Goal: Transaction & Acquisition: Purchase product/service

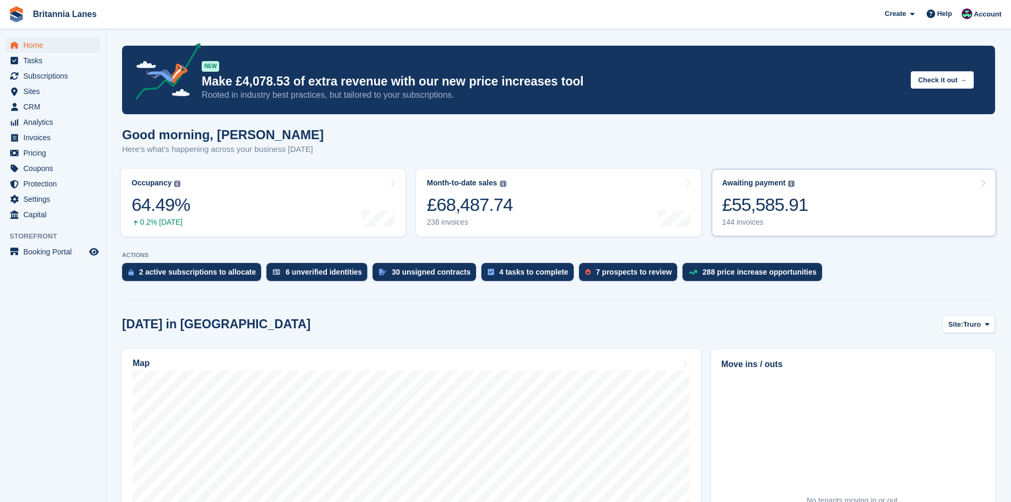
click at [730, 202] on div "£55,585.91" at bounding box center [765, 205] width 86 height 22
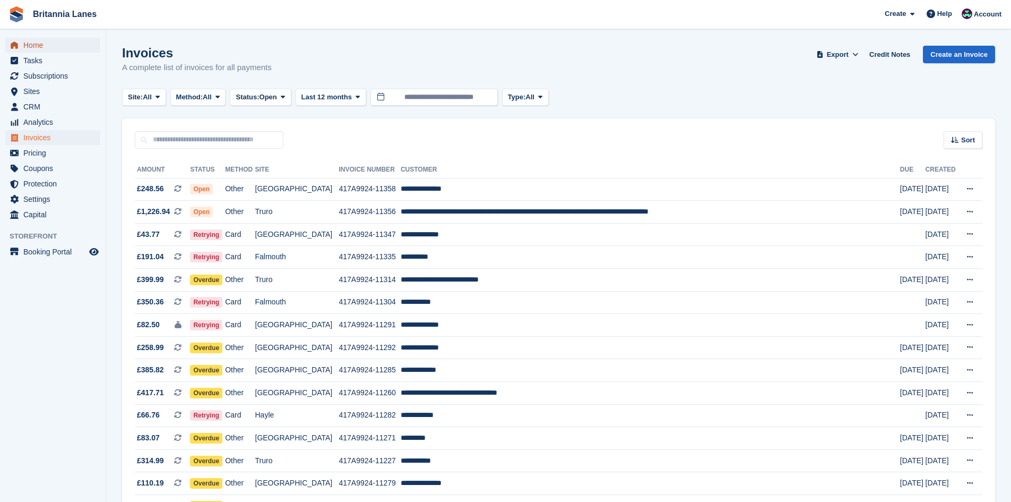
click at [55, 51] on span "Home" at bounding box center [55, 45] width 64 height 15
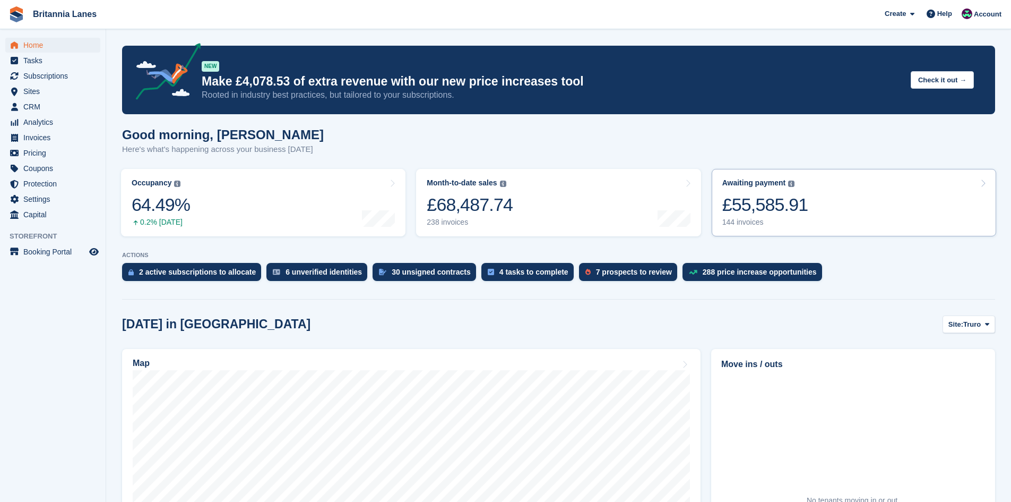
click at [786, 173] on link "Awaiting payment The total outstanding balance on all open invoices. £55,585.91…" at bounding box center [854, 202] width 284 height 67
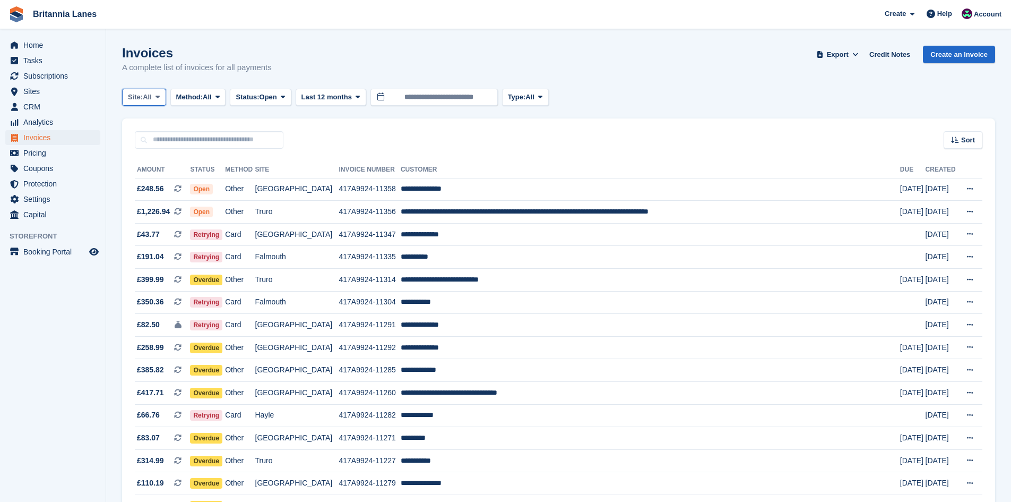
click at [146, 90] on button "Site: All" at bounding box center [144, 98] width 44 height 18
click at [144, 161] on link "Falmouth" at bounding box center [175, 160] width 96 height 19
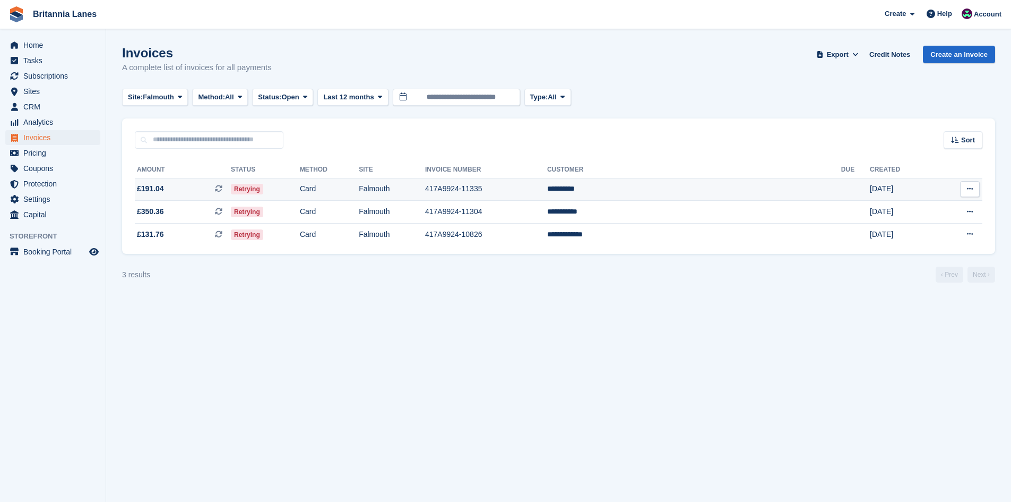
click at [697, 193] on td "**********" at bounding box center [694, 189] width 294 height 23
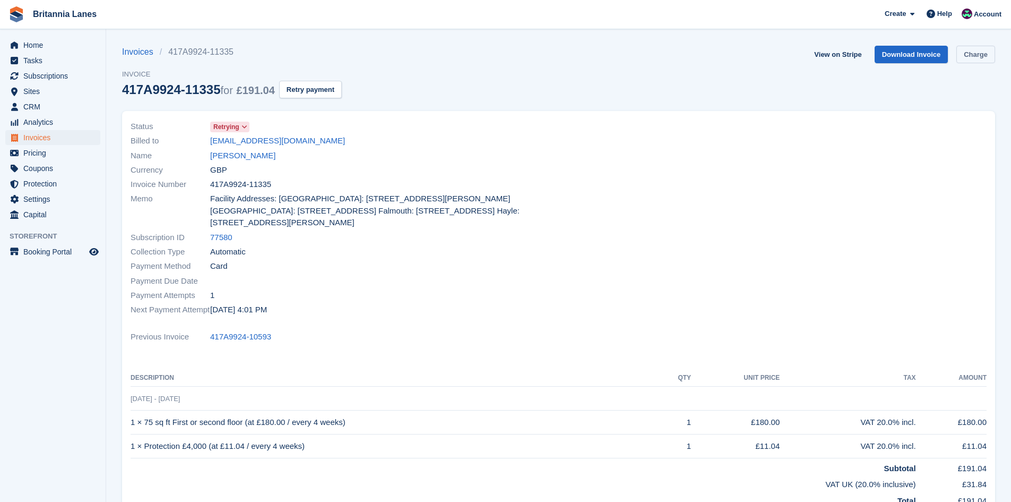
click at [979, 59] on link "Charge" at bounding box center [975, 55] width 39 height 18
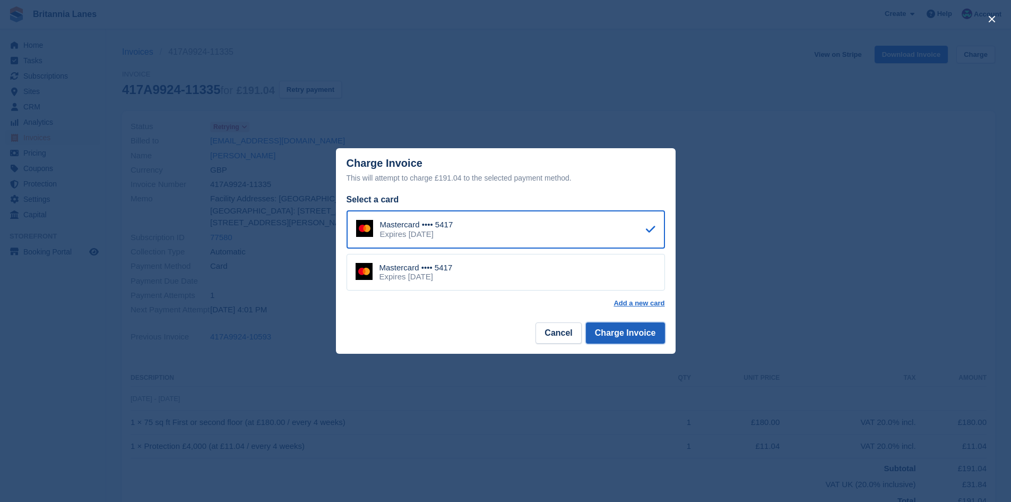
click at [643, 343] on button "Charge Invoice" at bounding box center [625, 332] width 79 height 21
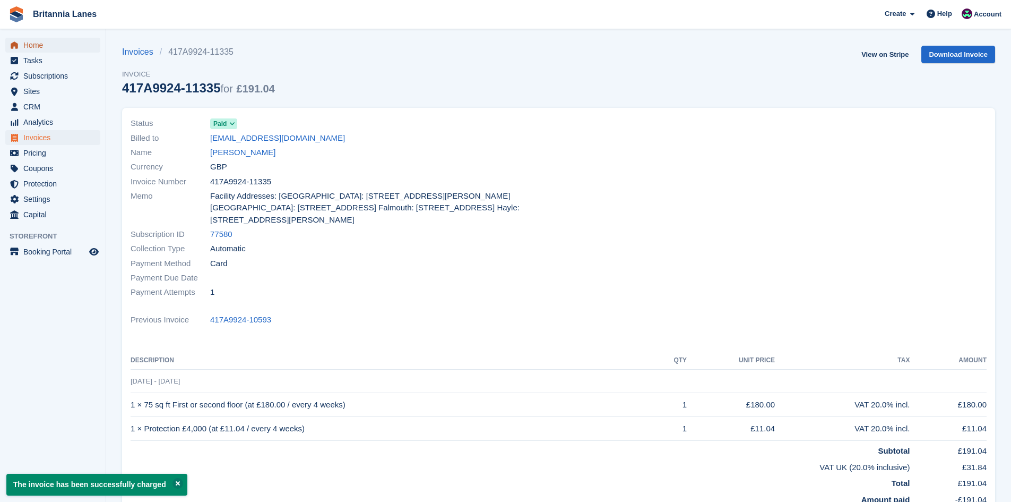
click at [35, 47] on span "Home" at bounding box center [55, 45] width 64 height 15
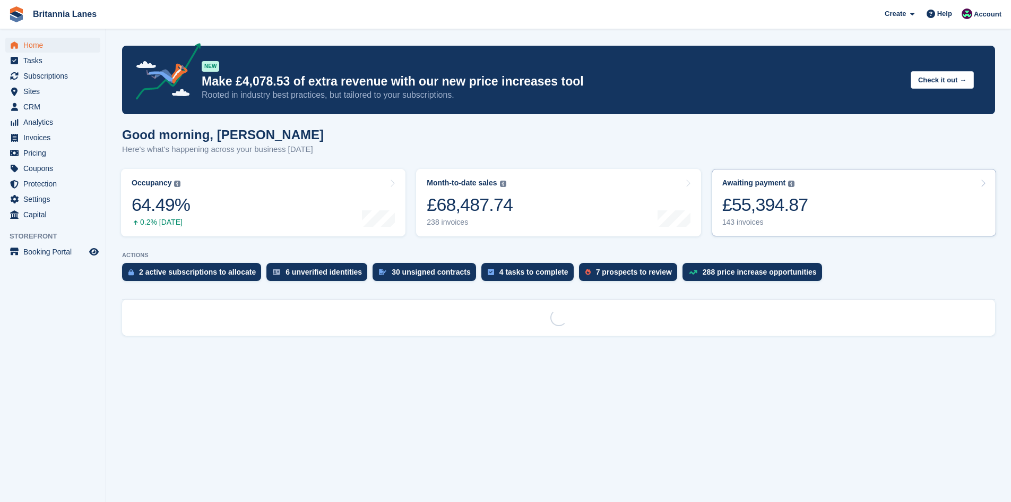
click at [822, 178] on link "Awaiting payment The total outstanding balance on all open invoices. £55,394.87…" at bounding box center [854, 202] width 284 height 67
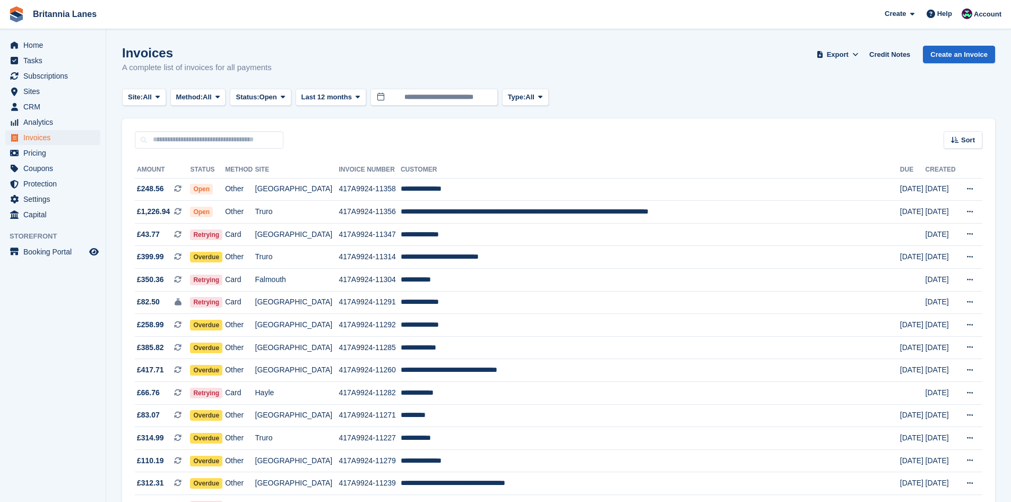
click at [135, 86] on div "Invoices A complete list of invoices for all payments Export Export Invoices Ex…" at bounding box center [558, 66] width 873 height 41
click at [131, 102] on button "Site: All" at bounding box center [144, 98] width 44 height 18
click at [138, 159] on link "Falmouth" at bounding box center [175, 160] width 96 height 19
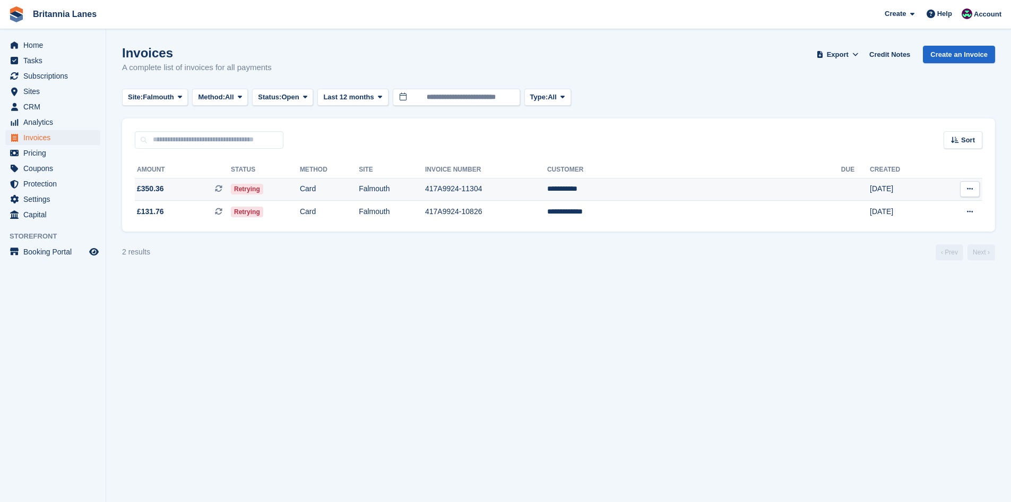
click at [682, 189] on td "**********" at bounding box center [694, 189] width 294 height 23
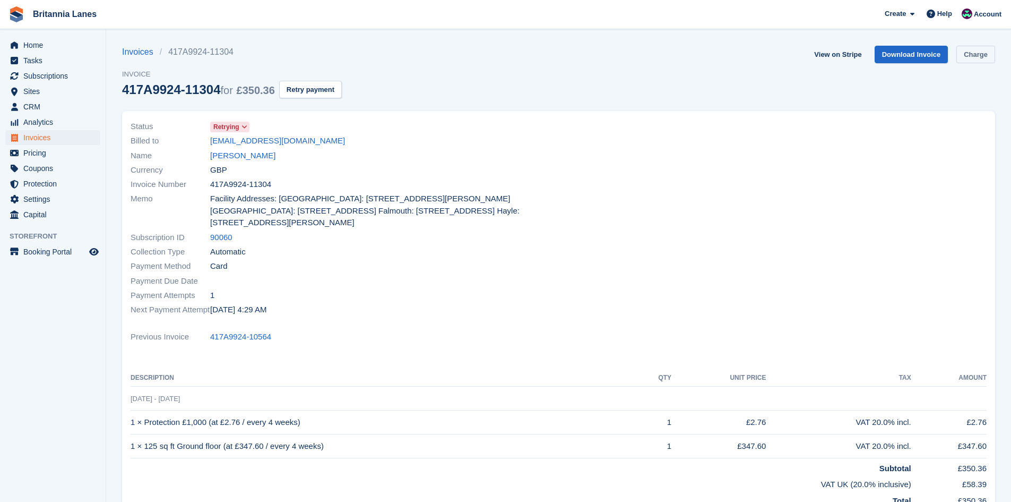
click at [987, 51] on link "Charge" at bounding box center [975, 55] width 39 height 18
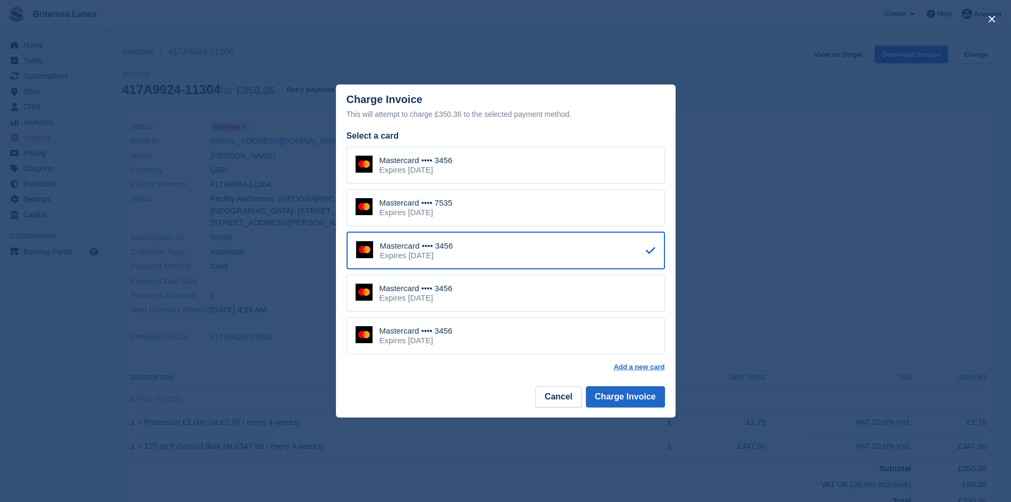
click at [449, 201] on div "Mastercard •••• 7535" at bounding box center [416, 203] width 73 height 10
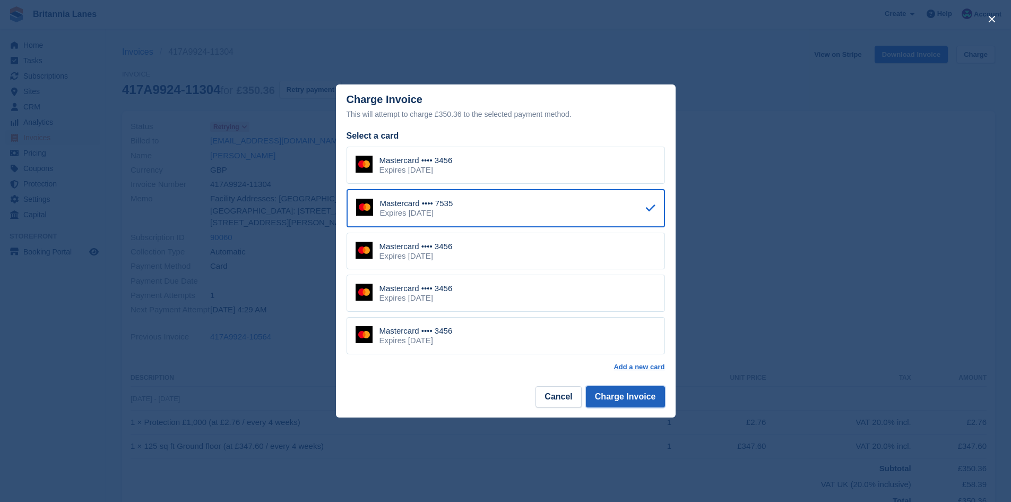
click at [624, 392] on button "Charge Invoice" at bounding box center [625, 396] width 79 height 21
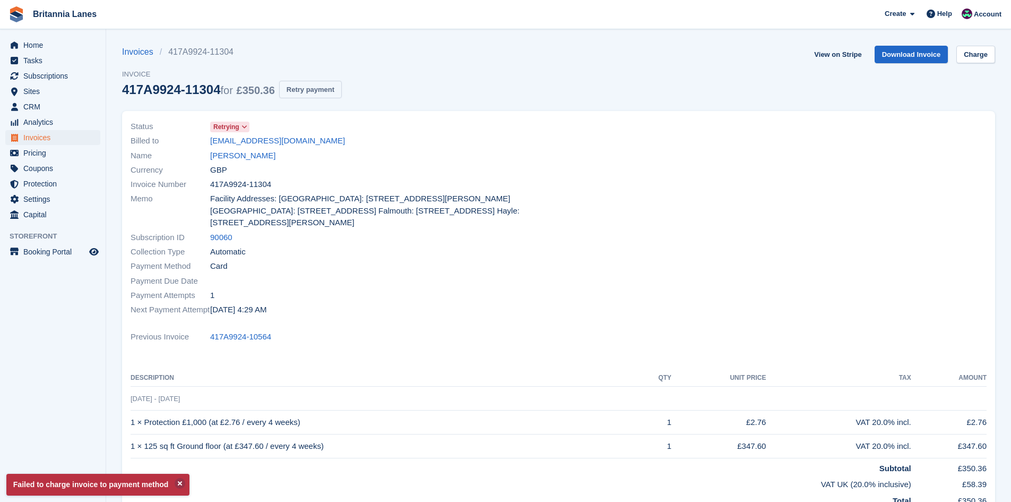
click at [316, 86] on button "Retry payment" at bounding box center [310, 90] width 63 height 18
click at [996, 49] on section "Failed to charge invoice to payment method Invoices 417A9924-11304 Invoice 417A…" at bounding box center [558, 338] width 905 height 677
click at [985, 51] on link "Charge" at bounding box center [975, 55] width 39 height 18
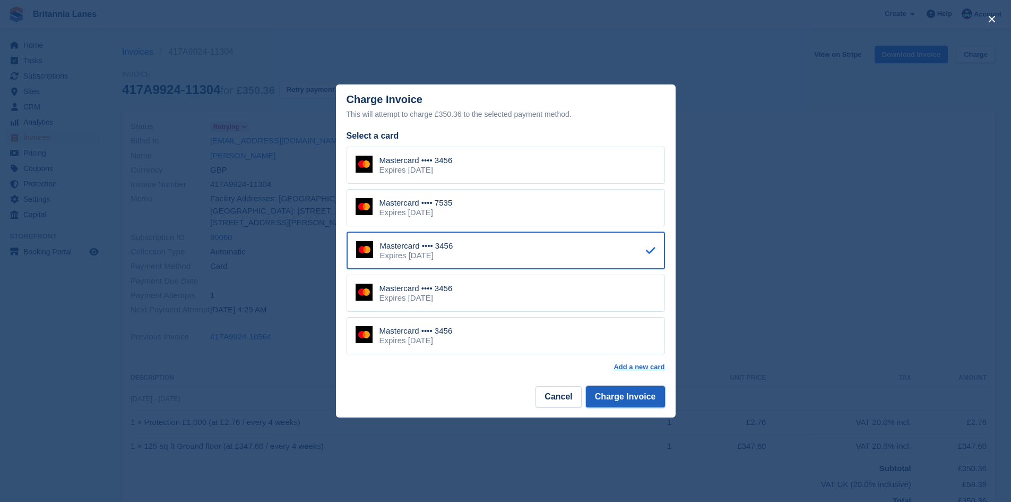
click at [624, 397] on button "Charge Invoice" at bounding box center [625, 396] width 79 height 21
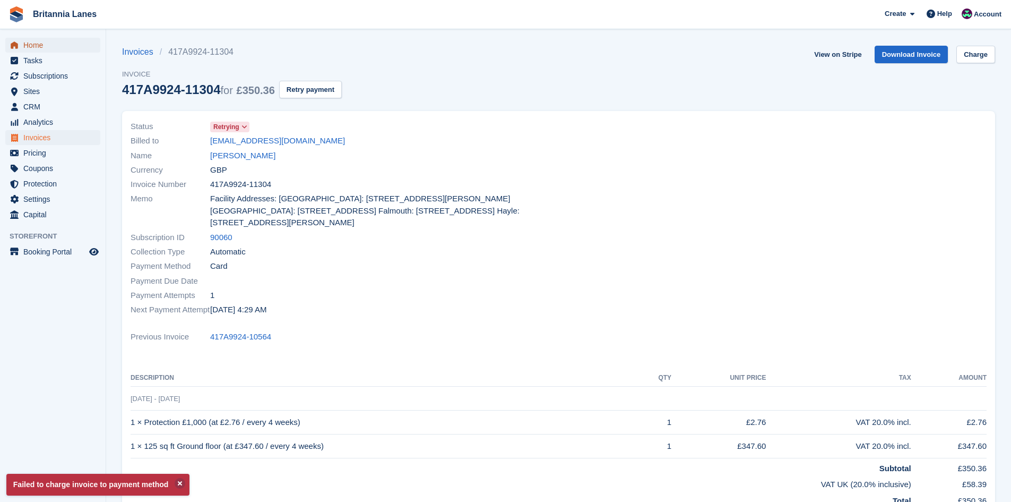
click at [66, 38] on span "Home" at bounding box center [55, 45] width 64 height 15
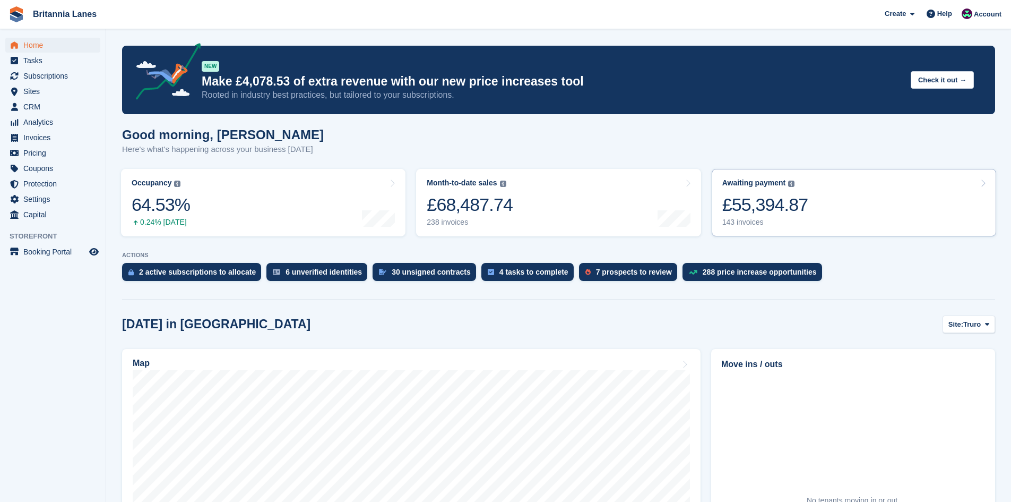
drag, startPoint x: 767, startPoint y: 185, endPoint x: 746, endPoint y: 192, distance: 22.2
click at [767, 185] on div "Awaiting payment" at bounding box center [754, 182] width 64 height 9
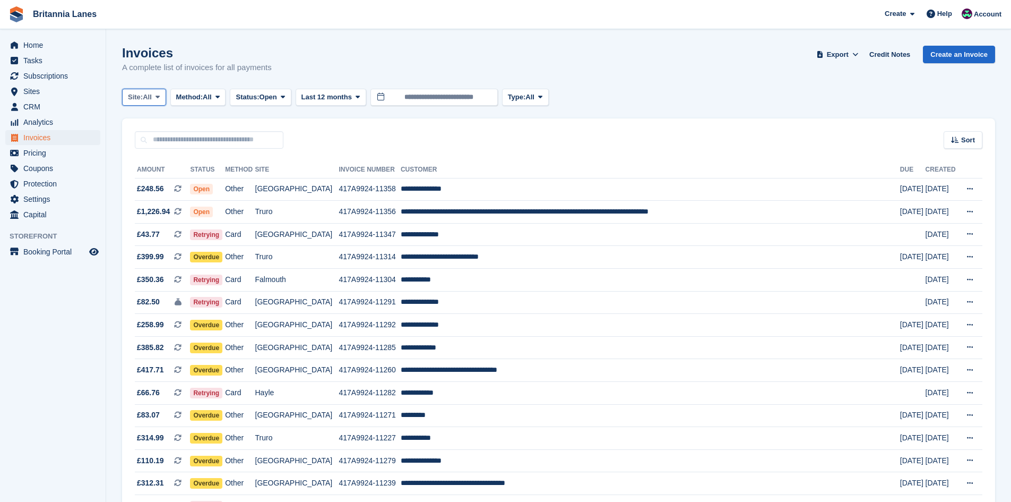
click at [145, 92] on span "All" at bounding box center [147, 97] width 9 height 11
click at [156, 159] on link "Falmouth" at bounding box center [175, 160] width 96 height 19
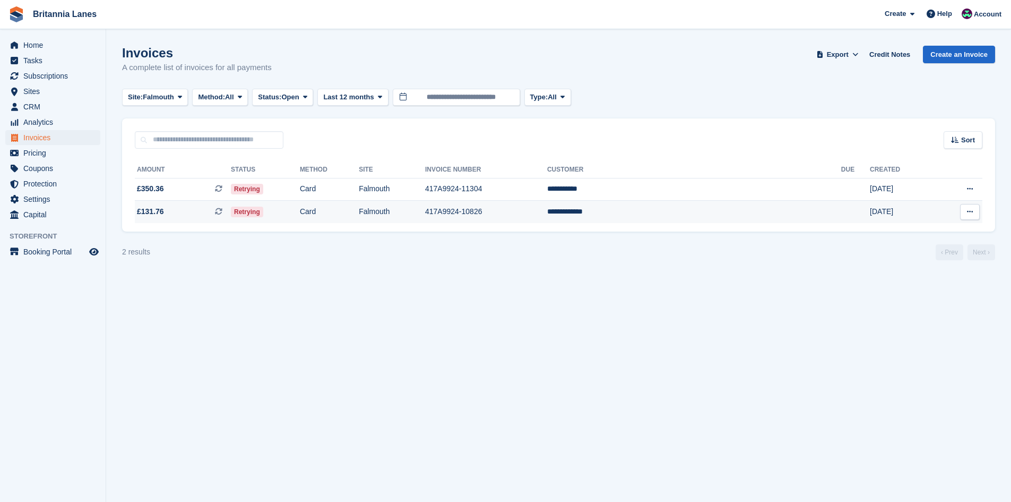
click at [692, 213] on td "**********" at bounding box center [694, 212] width 294 height 22
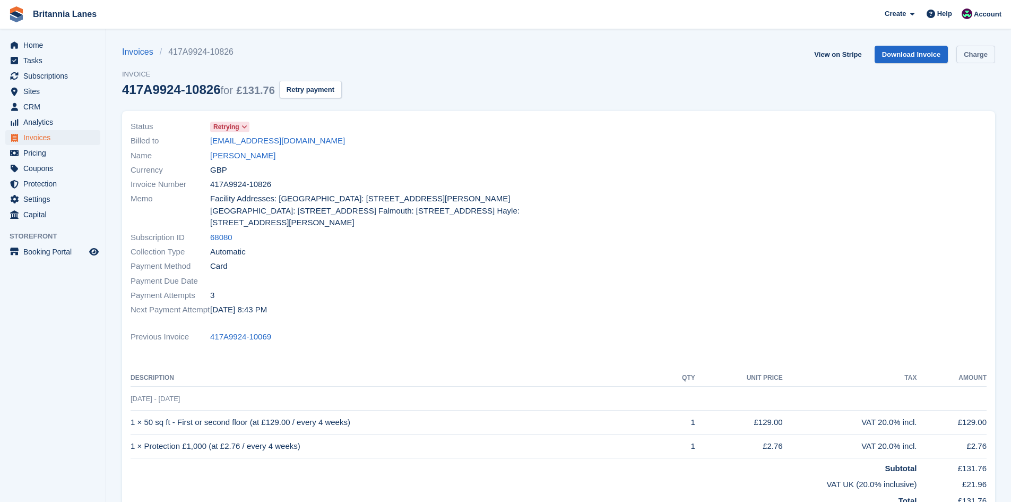
click at [982, 60] on link "Charge" at bounding box center [975, 55] width 39 height 18
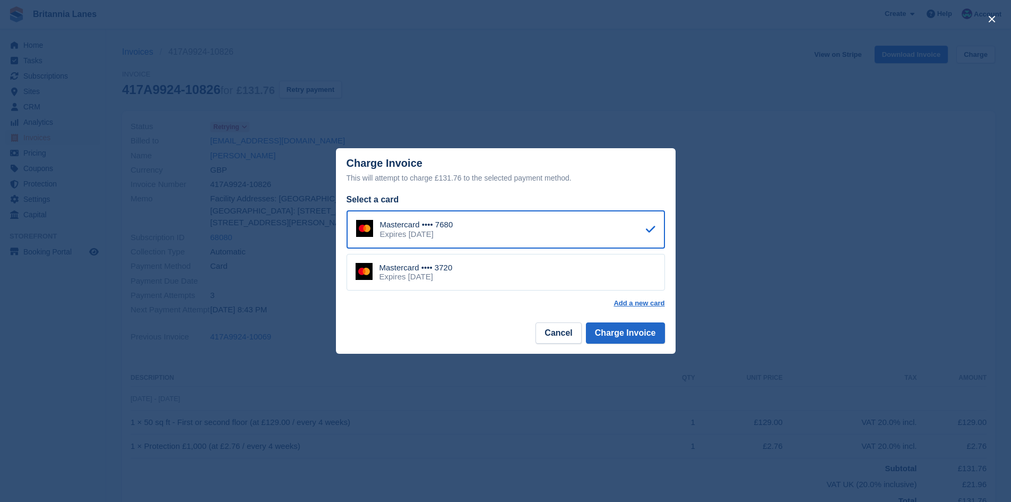
click at [453, 274] on div "Expires September 2026" at bounding box center [416, 277] width 73 height 10
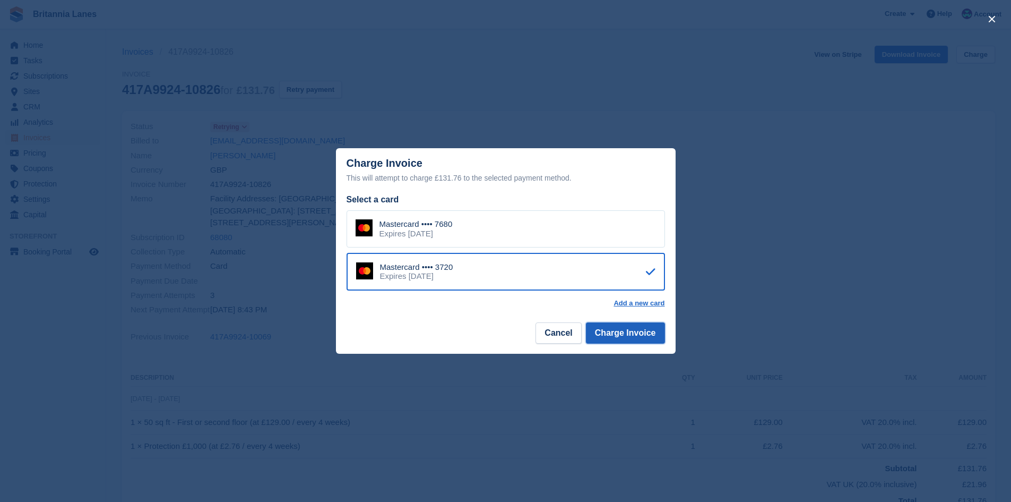
click at [636, 329] on button "Charge Invoice" at bounding box center [625, 332] width 79 height 21
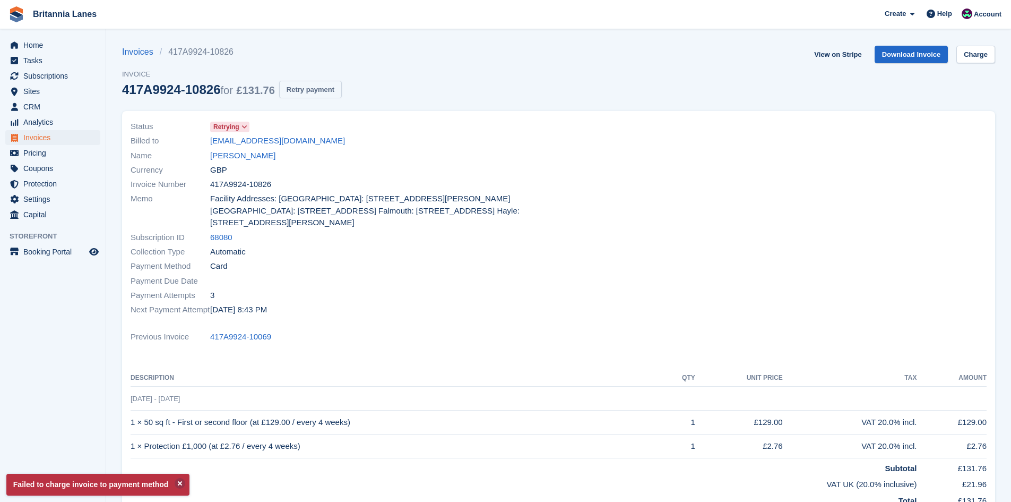
click at [333, 92] on button "Retry payment" at bounding box center [310, 90] width 63 height 18
click at [242, 141] on link "imogenpdavies@gmail.com" at bounding box center [277, 141] width 135 height 12
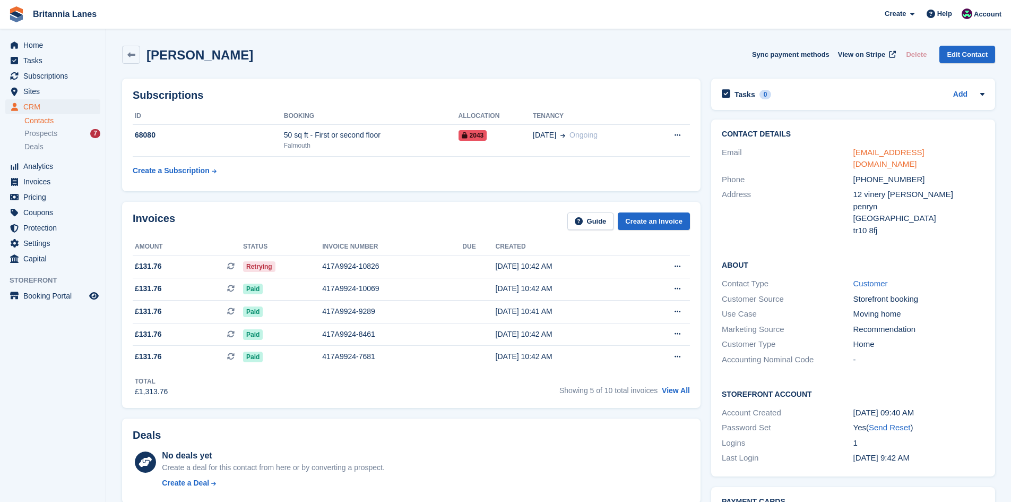
click at [895, 152] on link "imogenpdavies@gmail.com" at bounding box center [888, 158] width 71 height 21
click at [35, 40] on span "Home" at bounding box center [55, 45] width 64 height 15
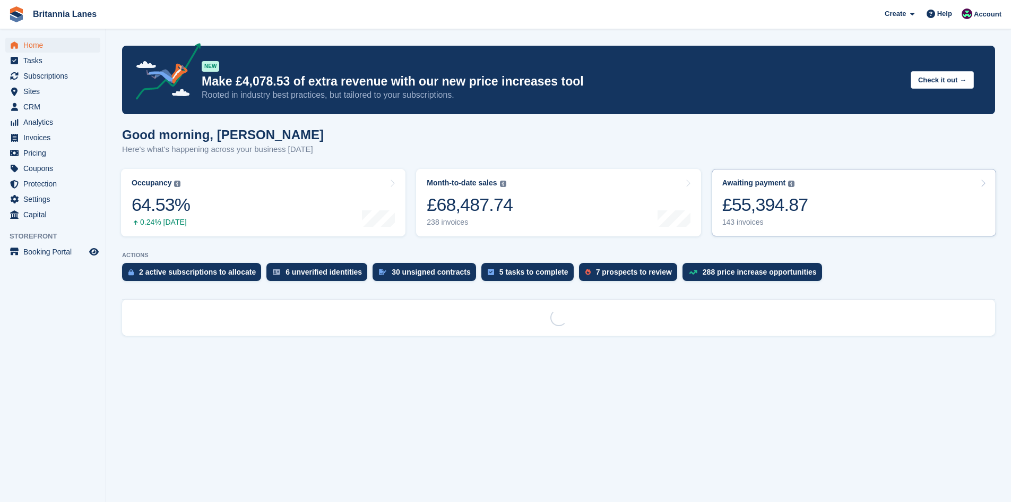
click at [805, 199] on link "Awaiting payment The total outstanding balance on all open invoices. £55,394.87…" at bounding box center [854, 202] width 284 height 67
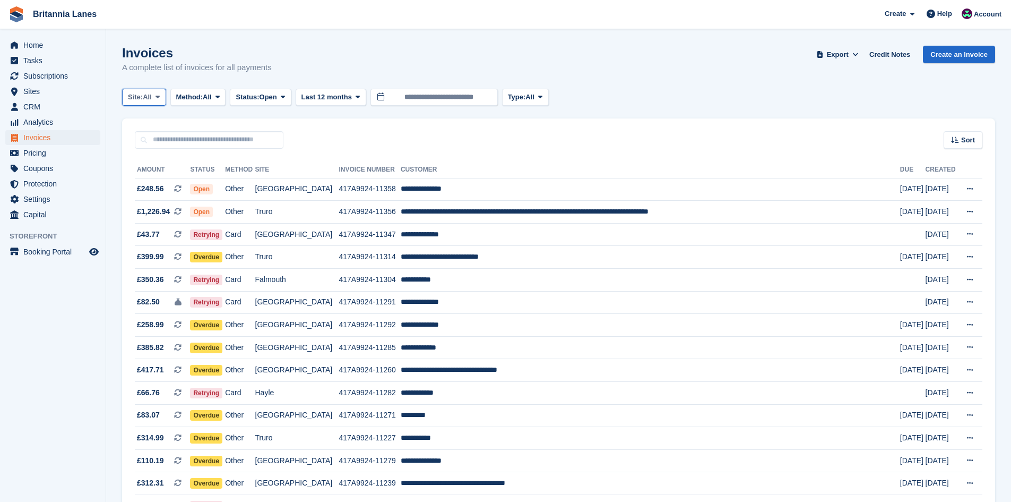
drag, startPoint x: 146, startPoint y: 99, endPoint x: 153, endPoint y: 106, distance: 10.1
click at [146, 99] on span "All" at bounding box center [147, 97] width 9 height 11
click at [149, 160] on link "Falmouth" at bounding box center [175, 160] width 96 height 19
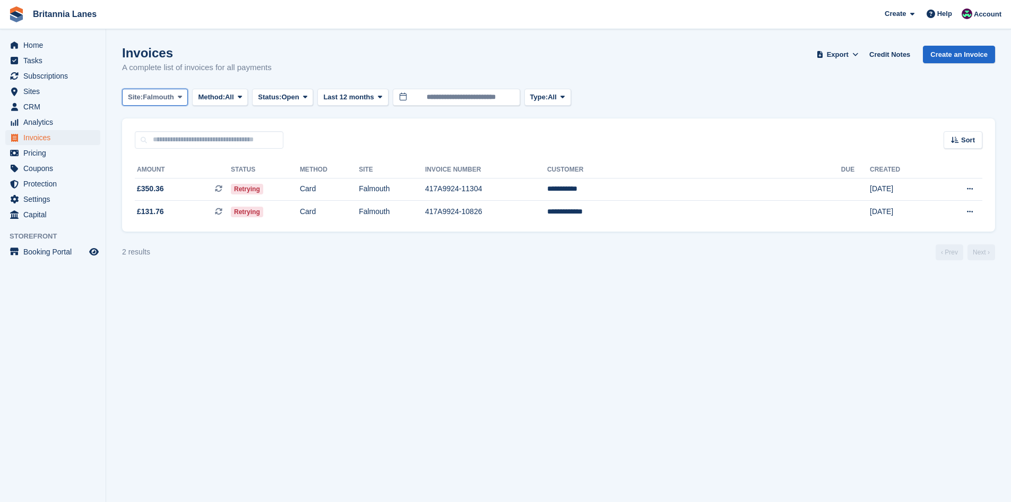
click at [160, 97] on span "Falmouth" at bounding box center [158, 97] width 31 height 11
click at [156, 195] on link "Hayle" at bounding box center [175, 198] width 96 height 19
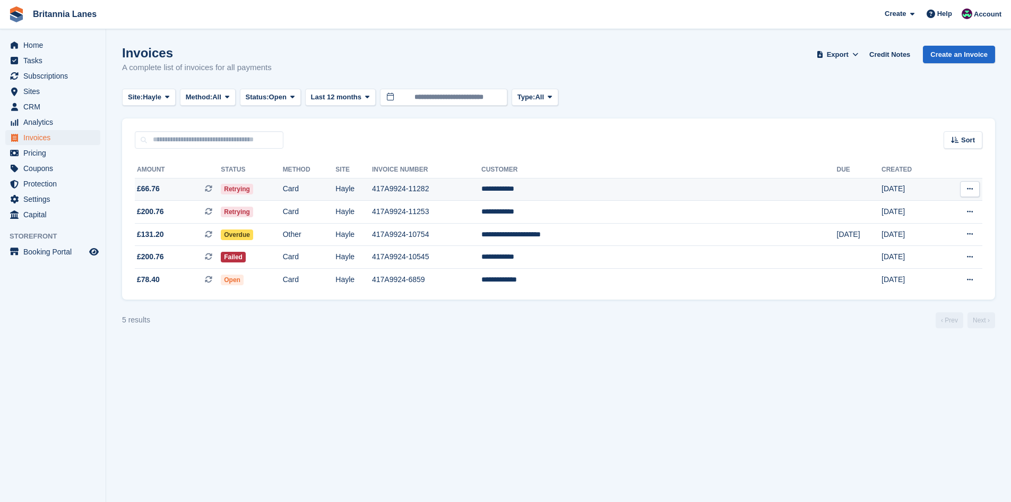
click at [637, 186] on td "**********" at bounding box center [658, 189] width 355 height 23
click at [649, 254] on td "**********" at bounding box center [658, 257] width 355 height 23
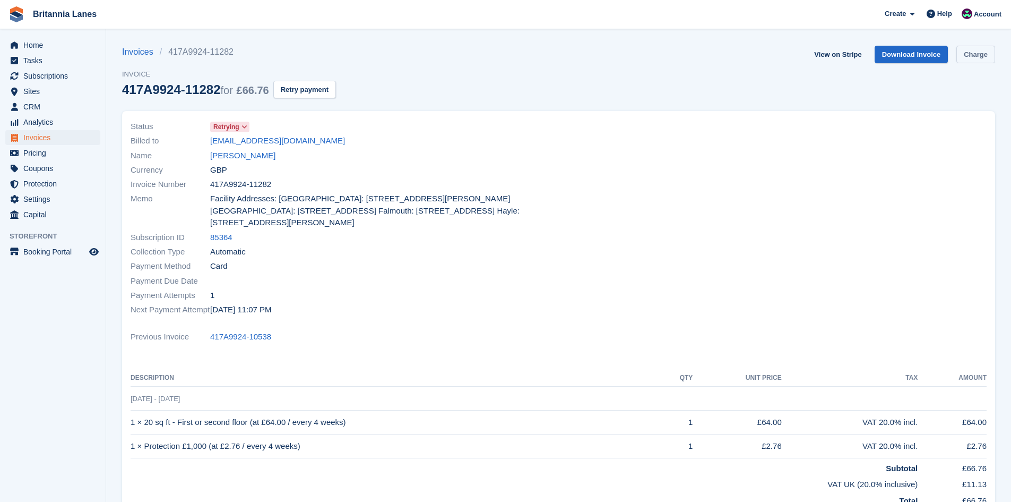
click at [972, 59] on link "Charge" at bounding box center [975, 55] width 39 height 18
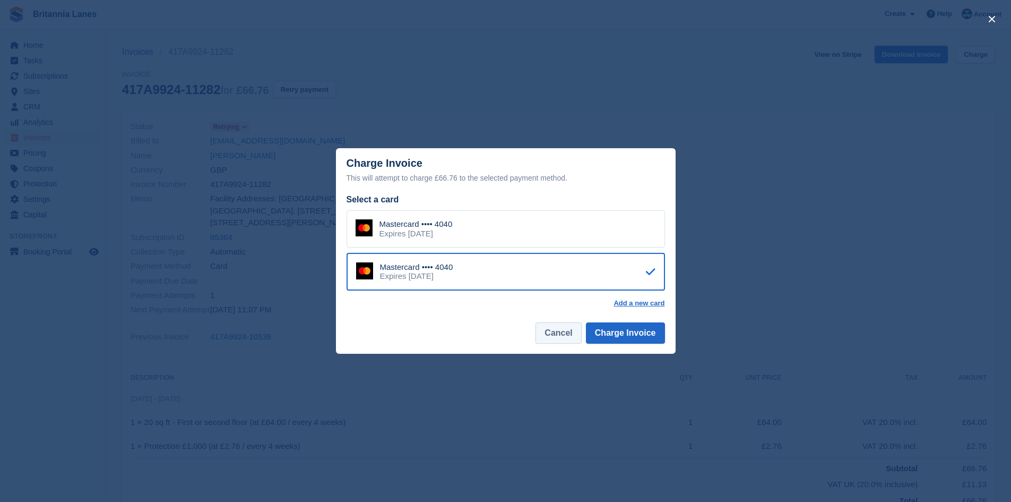
click at [566, 335] on button "Cancel" at bounding box center [559, 332] width 46 height 21
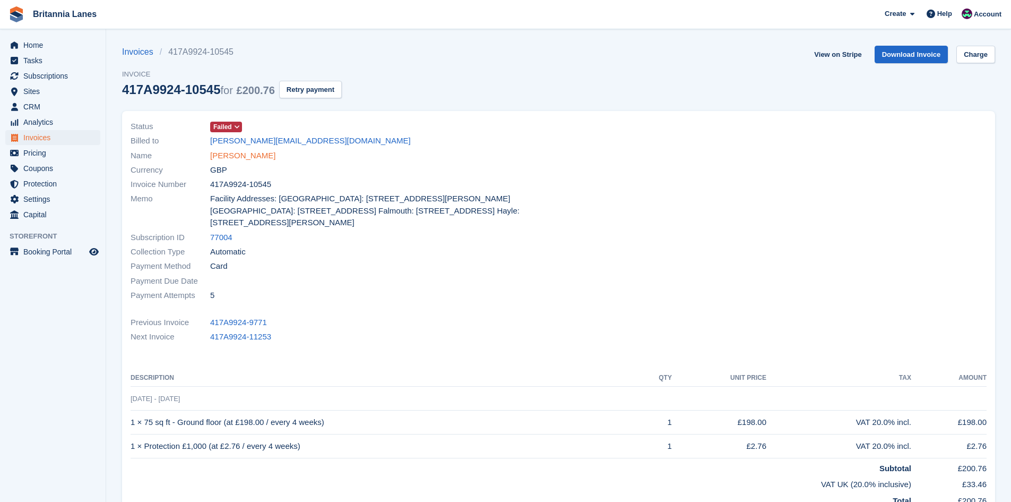
click at [225, 151] on link "Darren Green" at bounding box center [242, 156] width 65 height 12
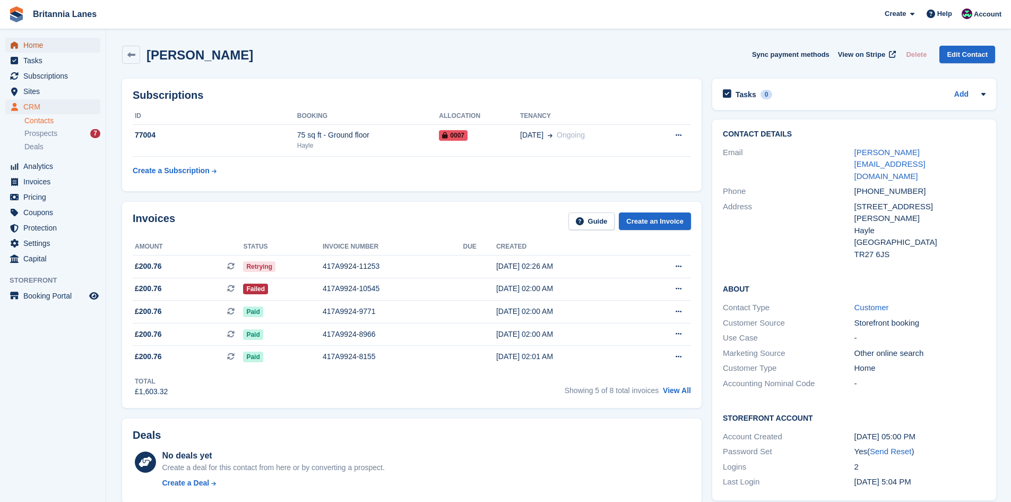
drag, startPoint x: 40, startPoint y: 39, endPoint x: 49, endPoint y: 39, distance: 8.5
click at [40, 39] on span "Home" at bounding box center [55, 45] width 64 height 15
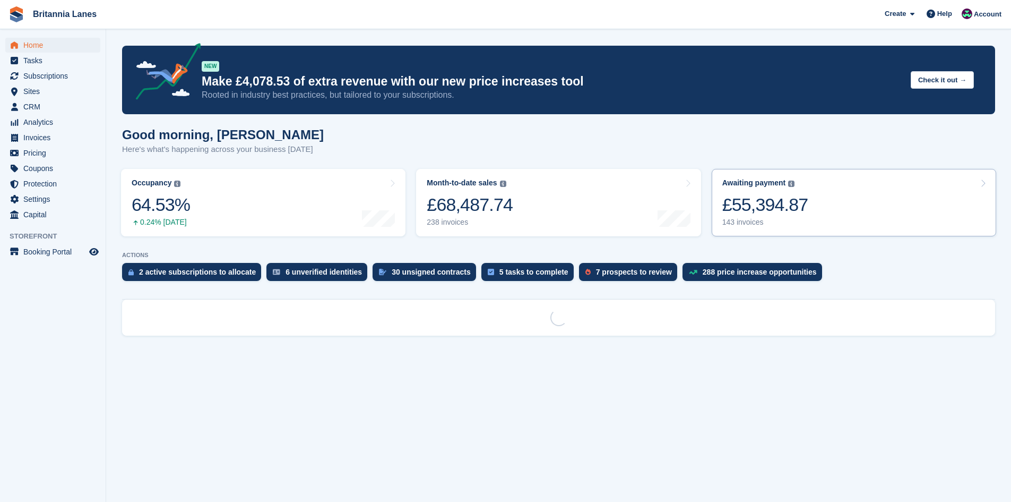
click at [766, 200] on div "£55,394.87" at bounding box center [765, 205] width 86 height 22
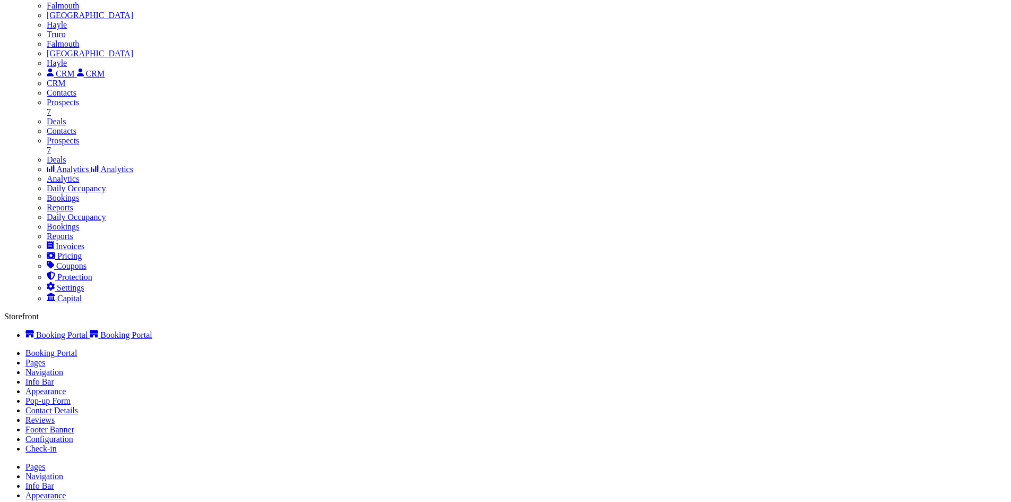
scroll to position [859, 0]
drag, startPoint x: 991, startPoint y: 482, endPoint x: 982, endPoint y: 477, distance: 10.5
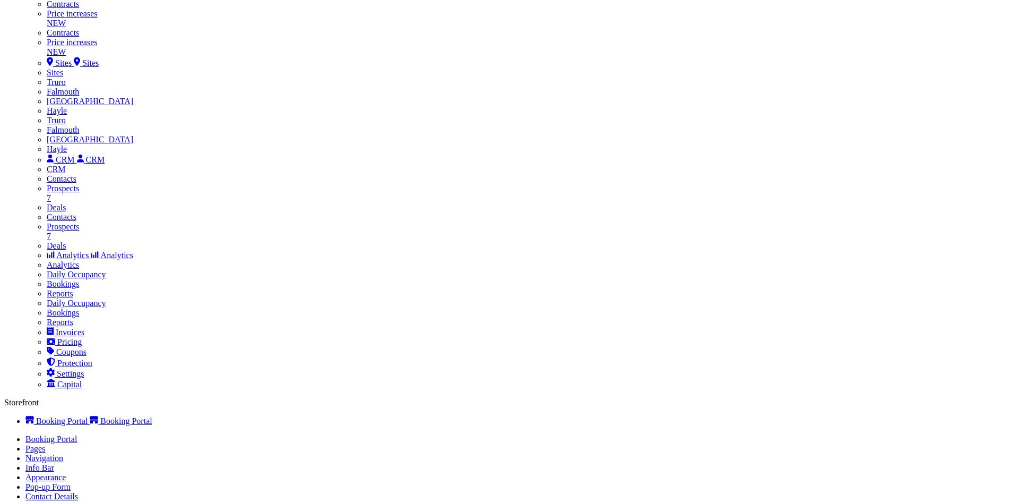
scroll to position [849, 0]
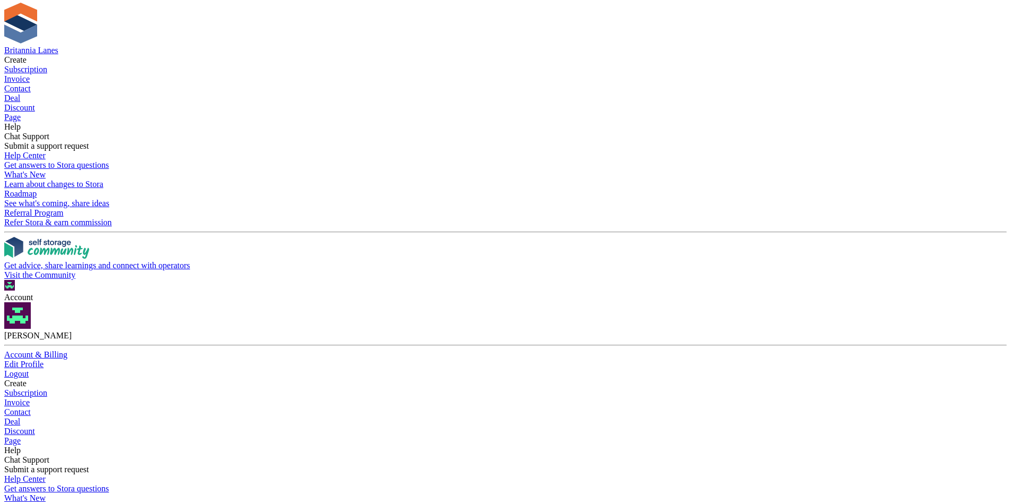
scroll to position [0, 0]
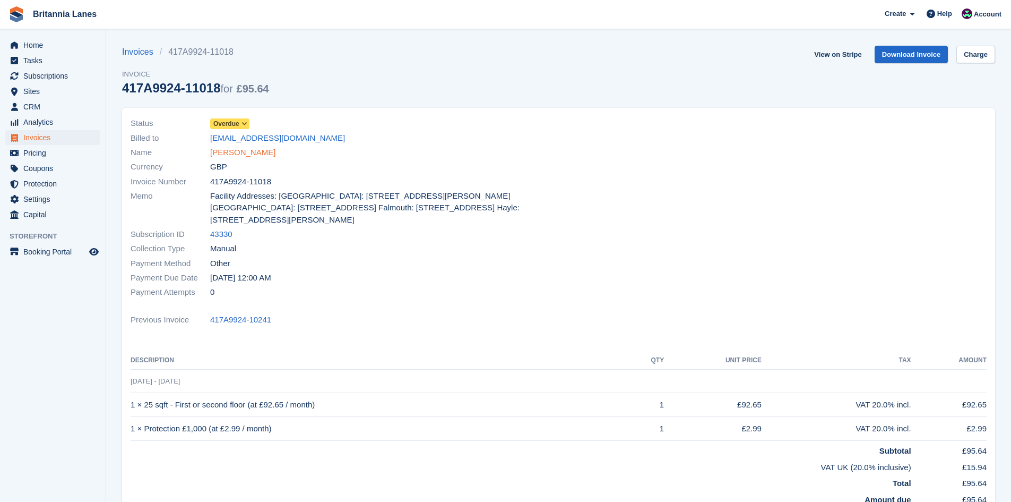
click at [229, 156] on link "Dean Wilson" at bounding box center [242, 152] width 65 height 12
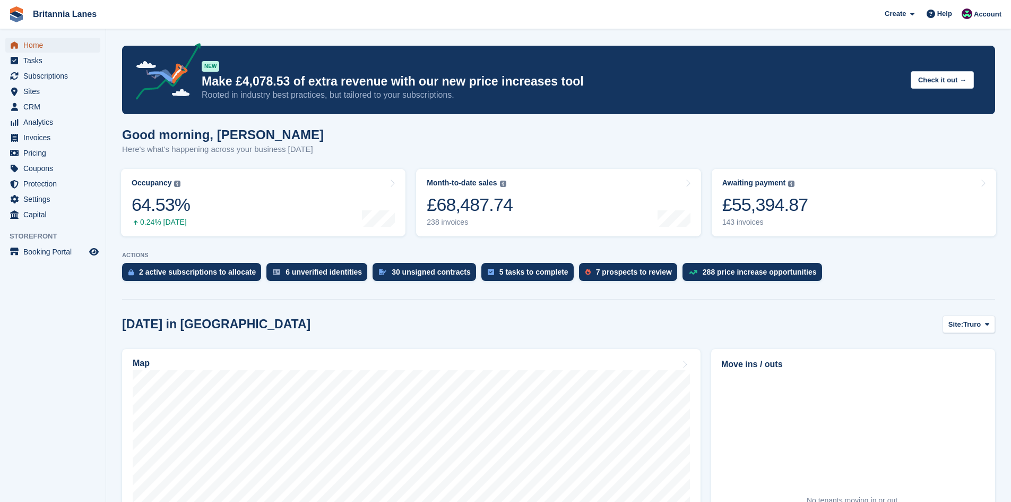
click at [56, 44] on span "Home" at bounding box center [55, 45] width 64 height 15
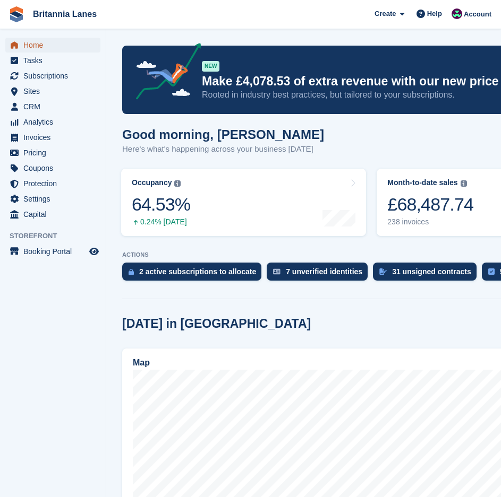
click at [44, 43] on span "Home" at bounding box center [55, 45] width 64 height 15
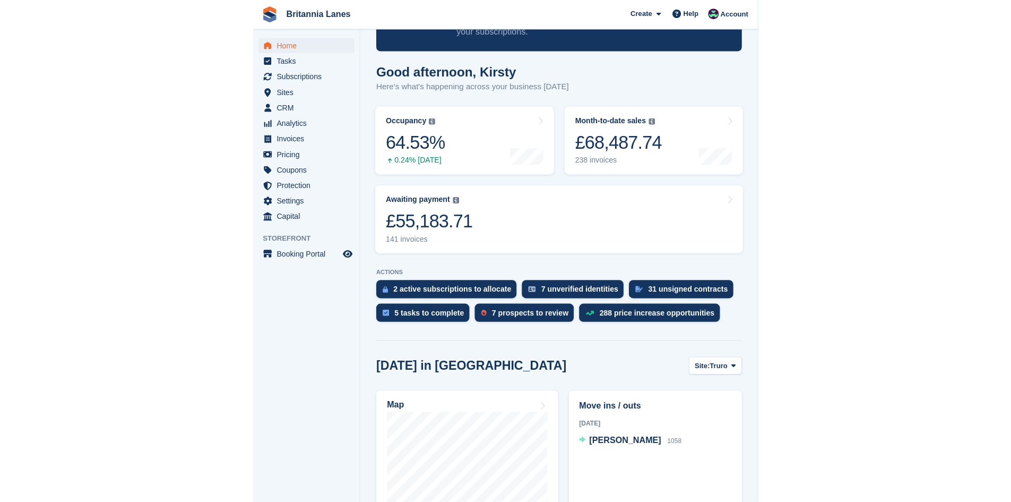
scroll to position [106, 0]
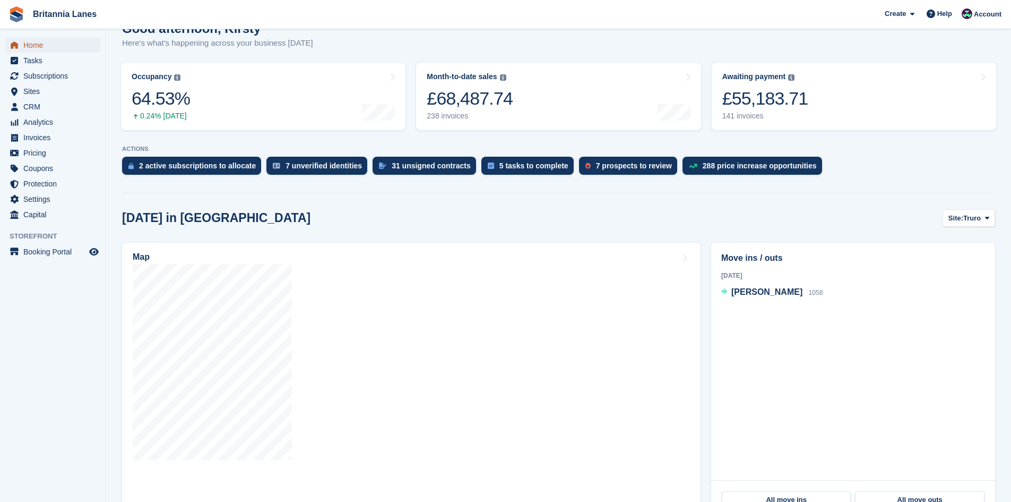
click at [38, 44] on span "Home" at bounding box center [55, 45] width 64 height 15
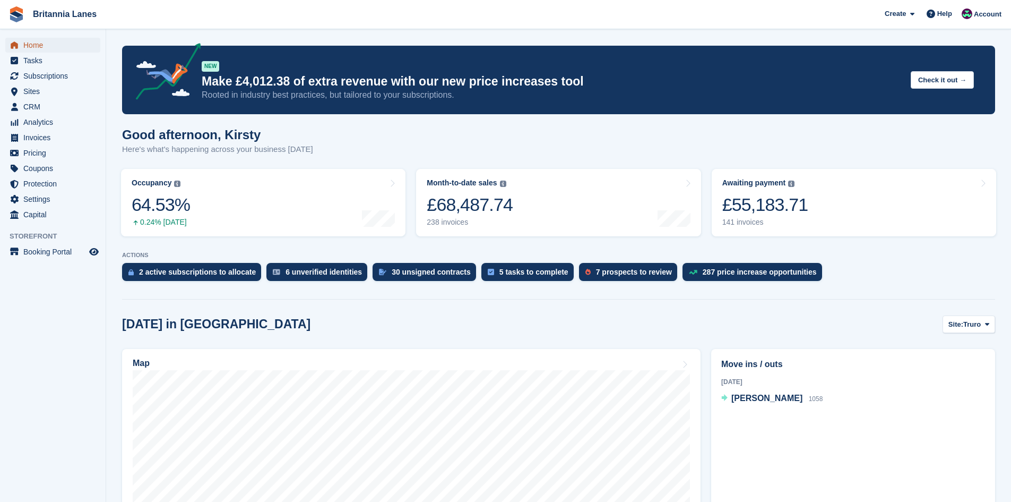
click at [30, 46] on span "Home" at bounding box center [55, 45] width 64 height 15
click at [757, 200] on div "£55,183.71" at bounding box center [765, 205] width 86 height 22
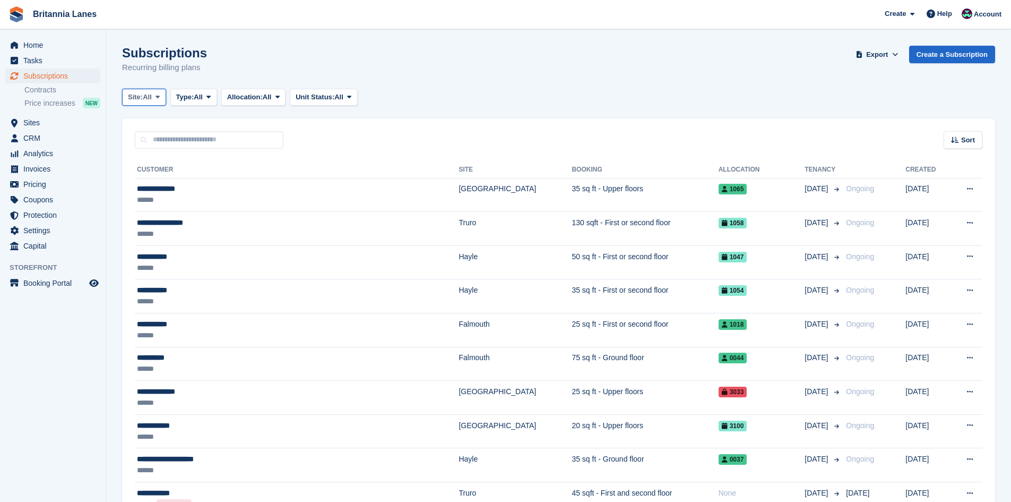
click at [150, 102] on span "All" at bounding box center [147, 97] width 9 height 11
click at [146, 140] on link "Truro" at bounding box center [175, 141] width 96 height 19
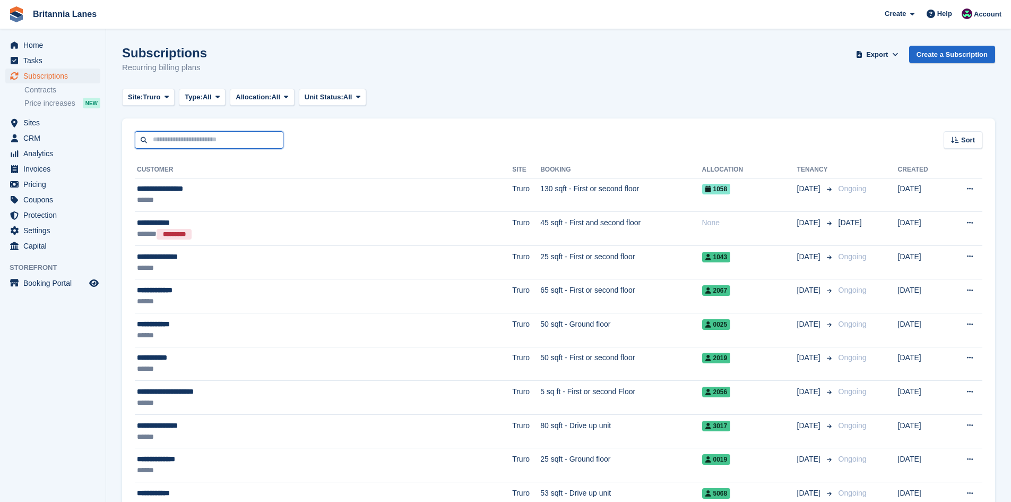
click at [177, 137] on input "text" at bounding box center [209, 140] width 149 height 18
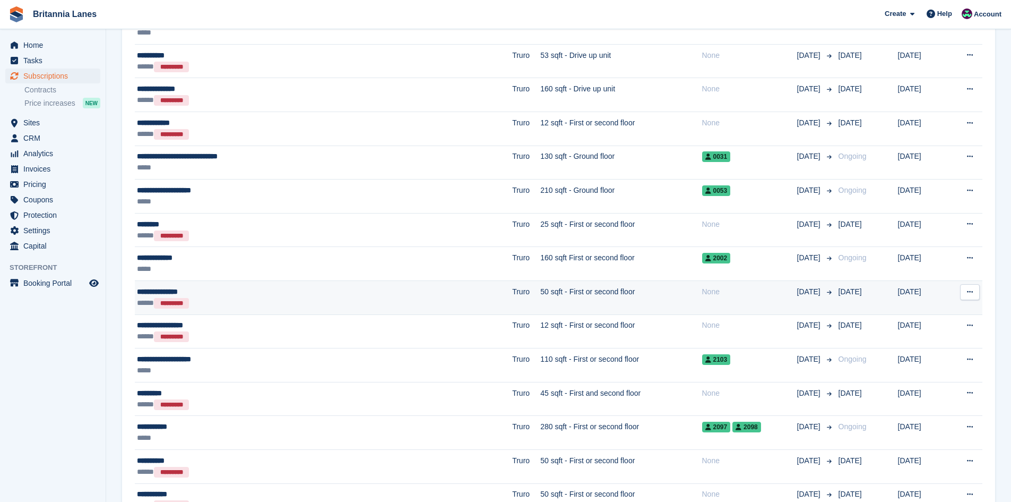
scroll to position [1417, 0]
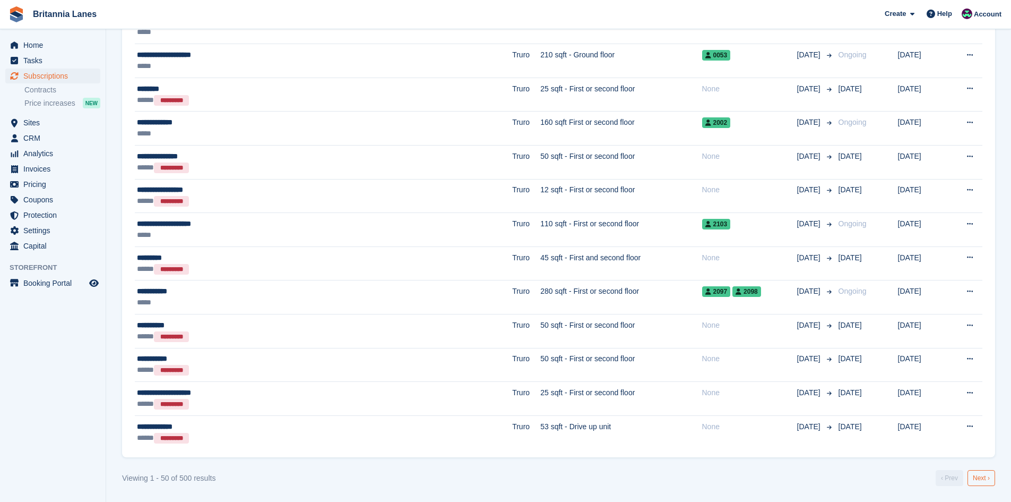
click at [988, 480] on link "Next ›" at bounding box center [982, 478] width 28 height 16
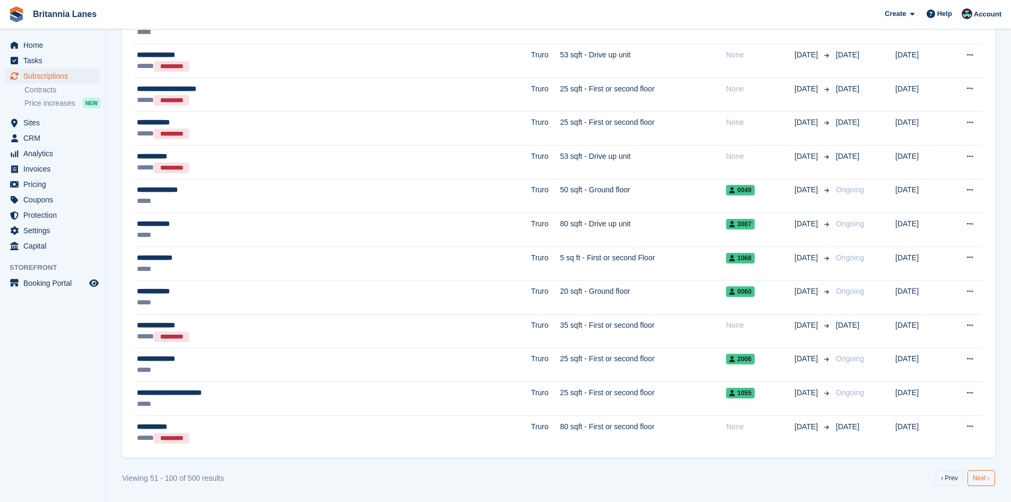
click at [990, 478] on link "Next ›" at bounding box center [982, 478] width 28 height 16
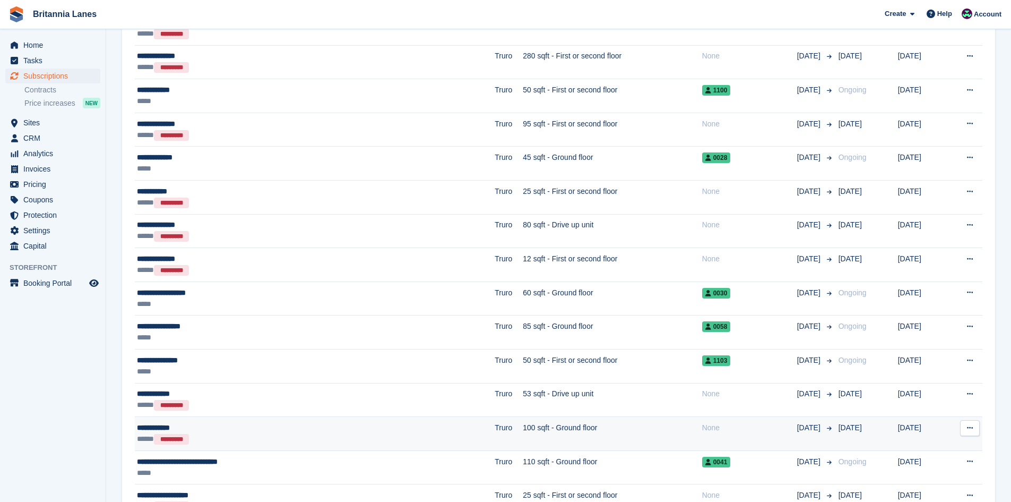
scroll to position [1204, 0]
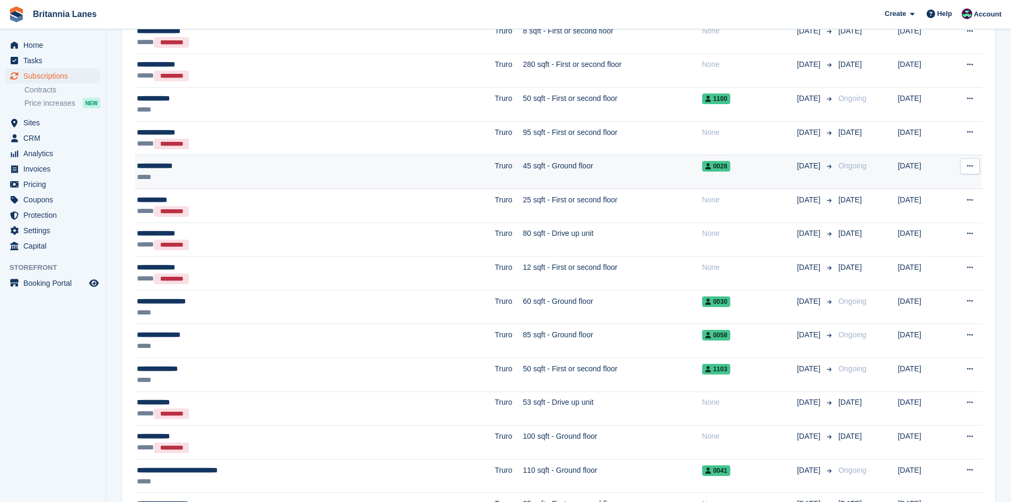
click at [166, 168] on div "**********" at bounding box center [248, 165] width 222 height 11
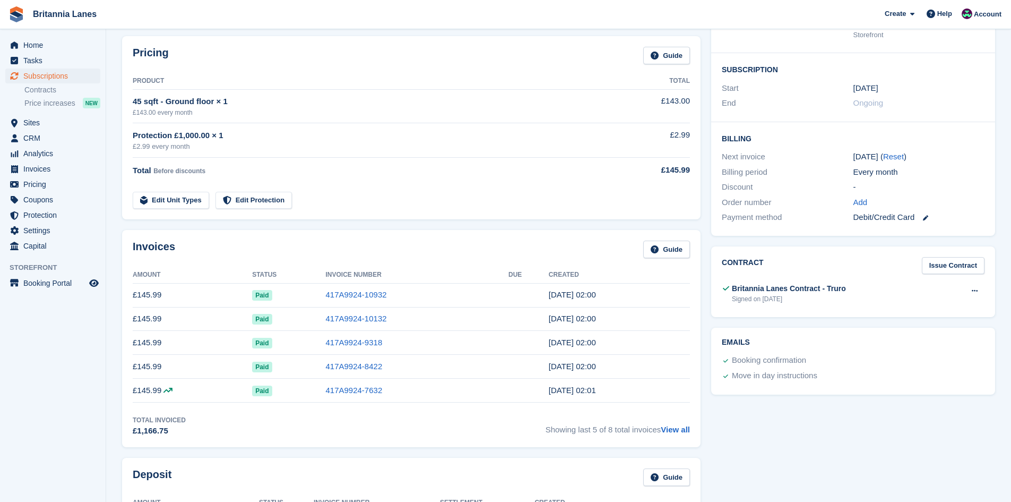
scroll to position [159, 0]
click at [557, 368] on time "[DATE] 02:00" at bounding box center [572, 365] width 47 height 9
click at [367, 368] on link "417A9924-8422" at bounding box center [353, 365] width 57 height 9
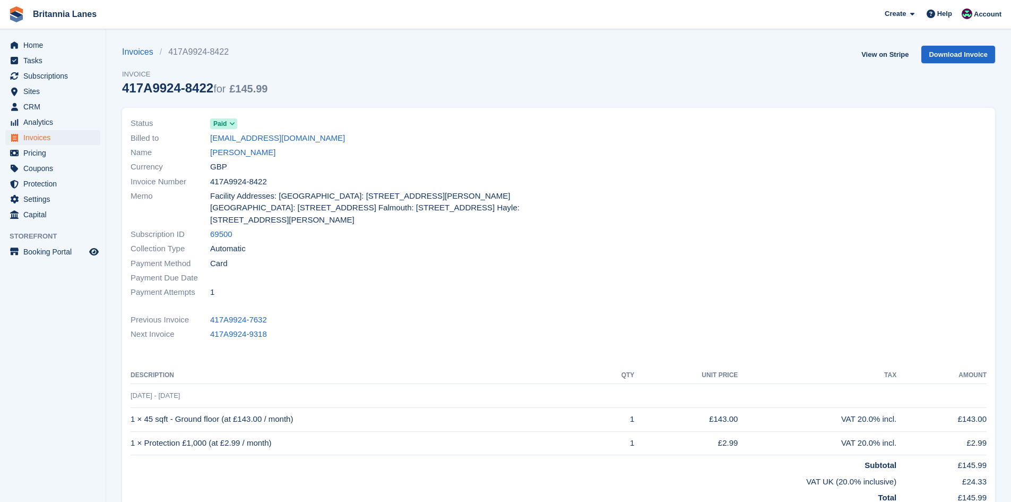
scroll to position [159, 0]
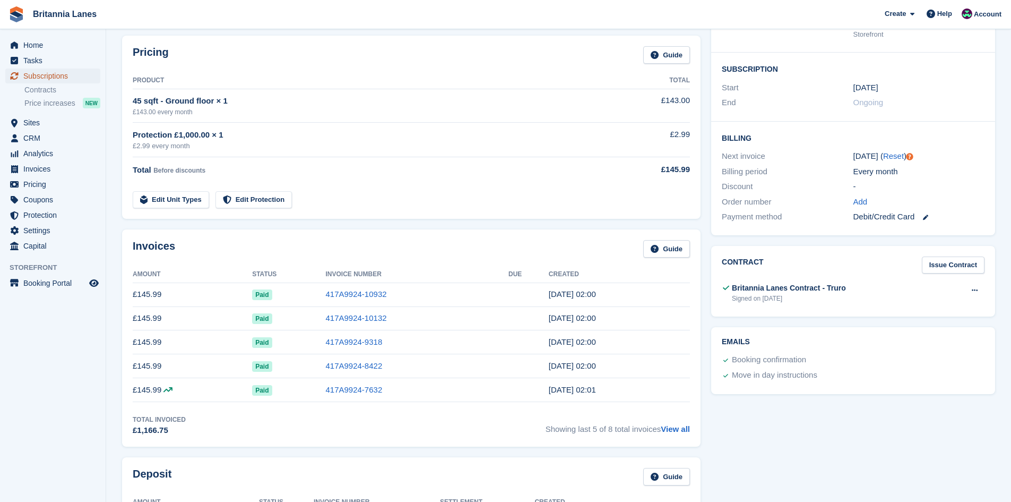
click at [32, 82] on span "Subscriptions" at bounding box center [55, 75] width 64 height 15
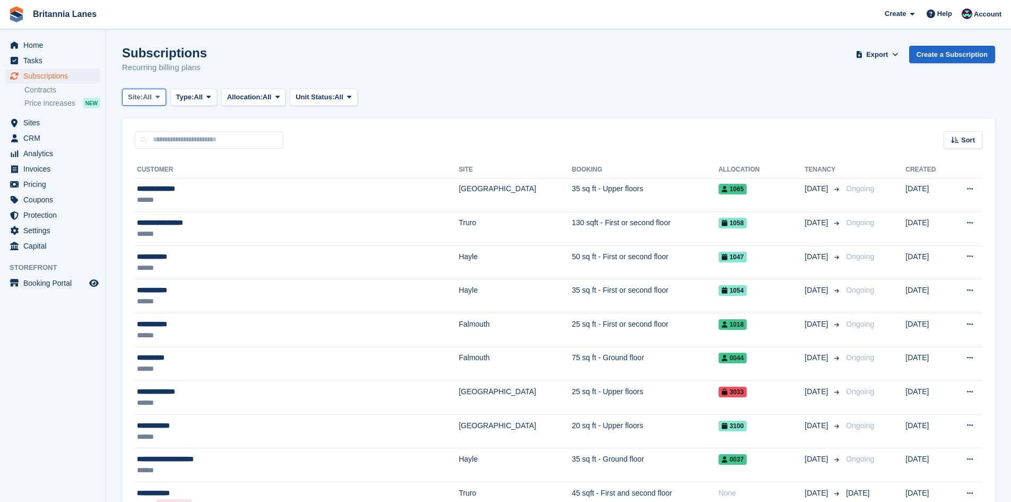
click at [146, 98] on span "All" at bounding box center [147, 97] width 9 height 11
click at [150, 140] on link "Truro" at bounding box center [175, 141] width 96 height 19
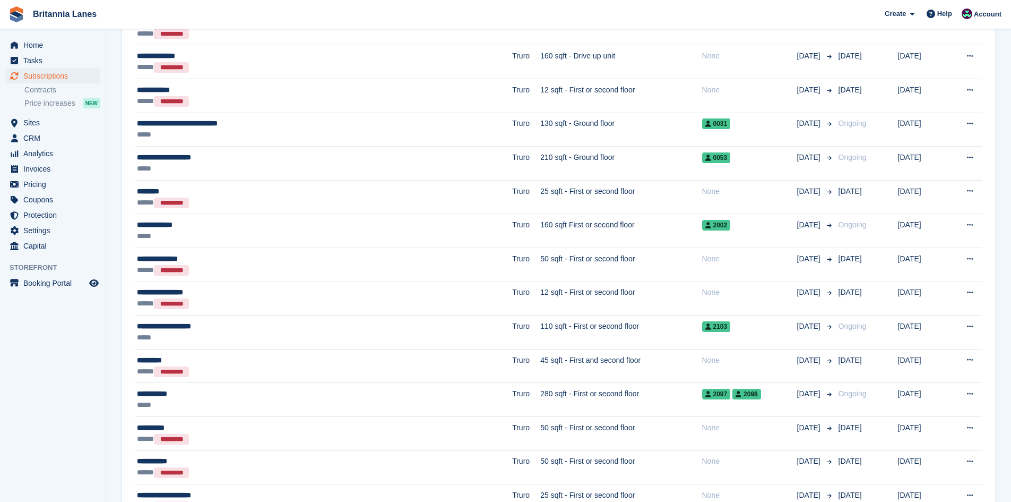
scroll to position [1417, 0]
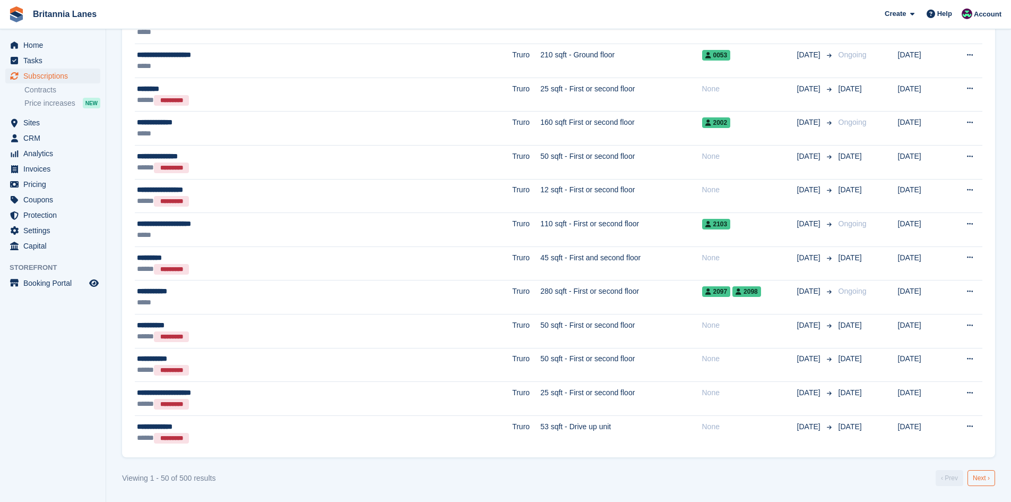
click at [981, 475] on link "Next ›" at bounding box center [982, 478] width 28 height 16
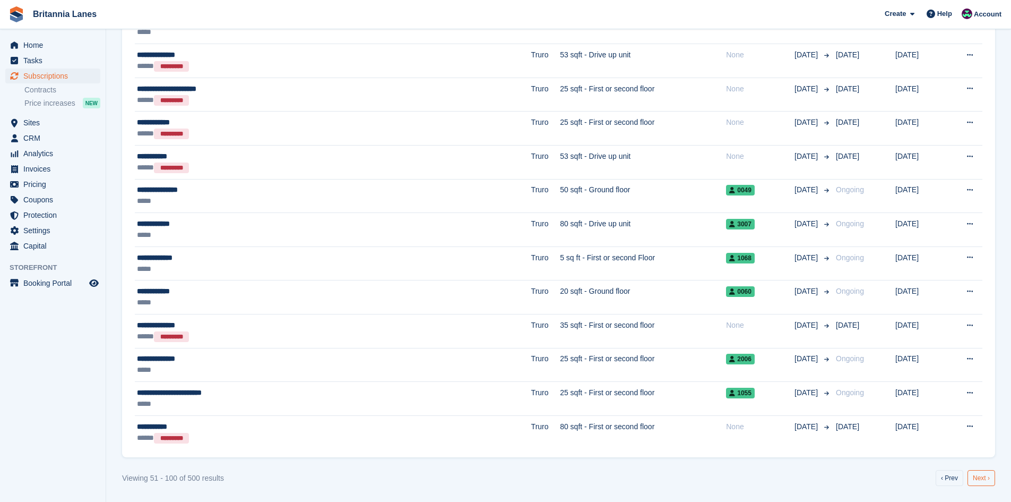
click at [990, 472] on link "Next ›" at bounding box center [982, 478] width 28 height 16
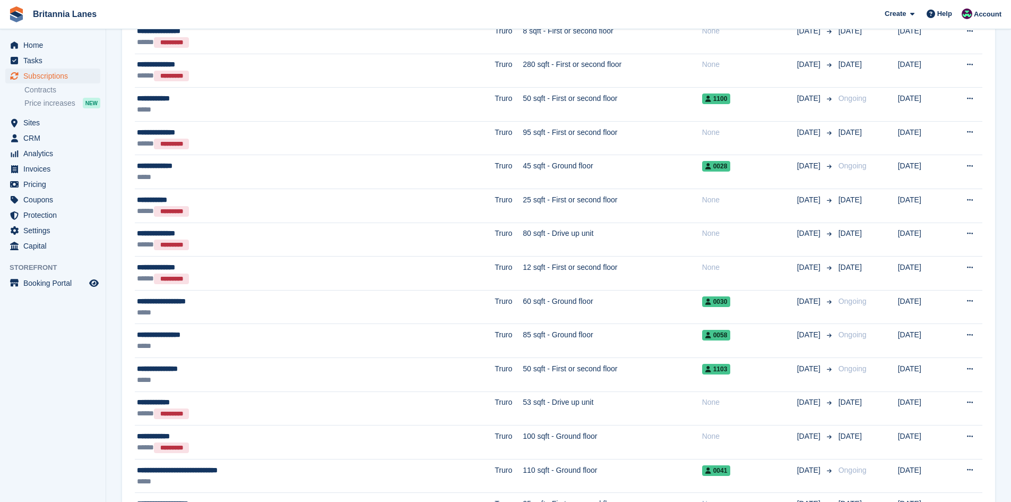
scroll to position [1417, 0]
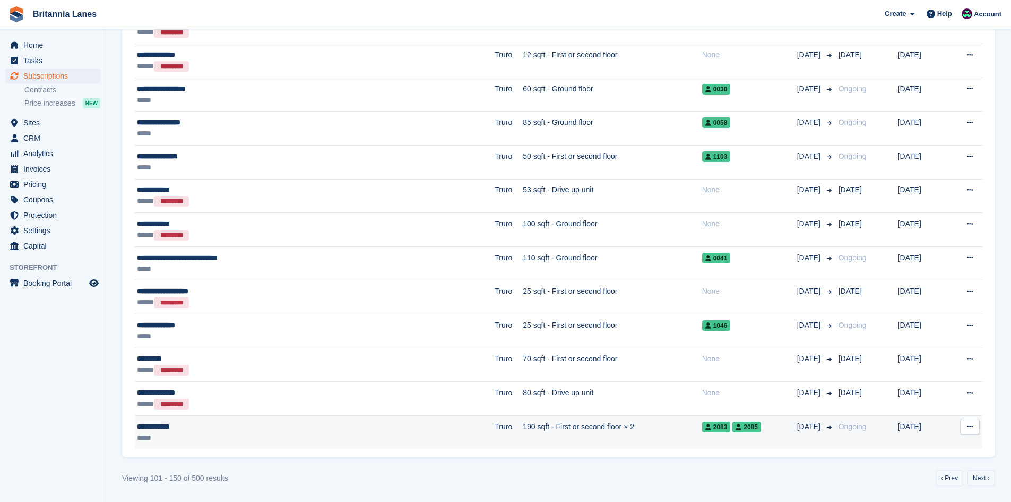
click at [357, 438] on div "*****" at bounding box center [248, 437] width 222 height 11
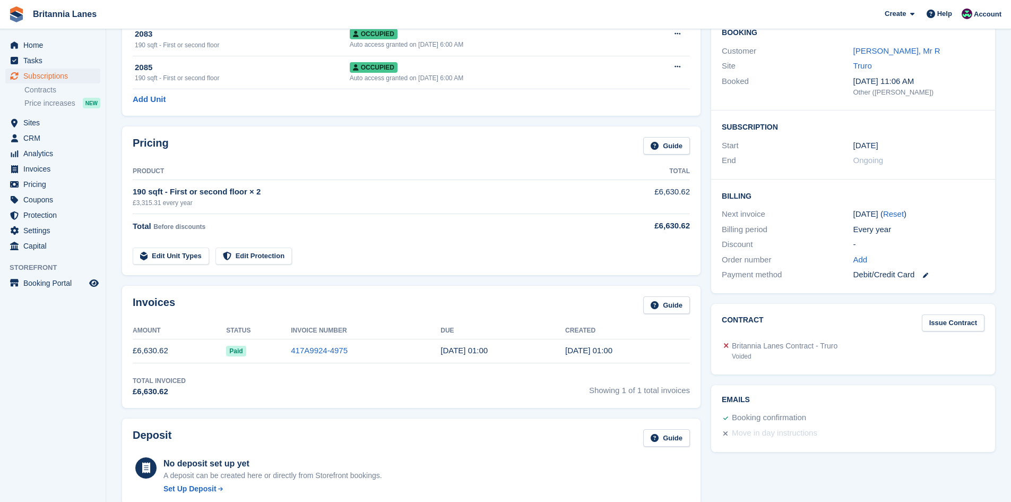
scroll to position [106, 0]
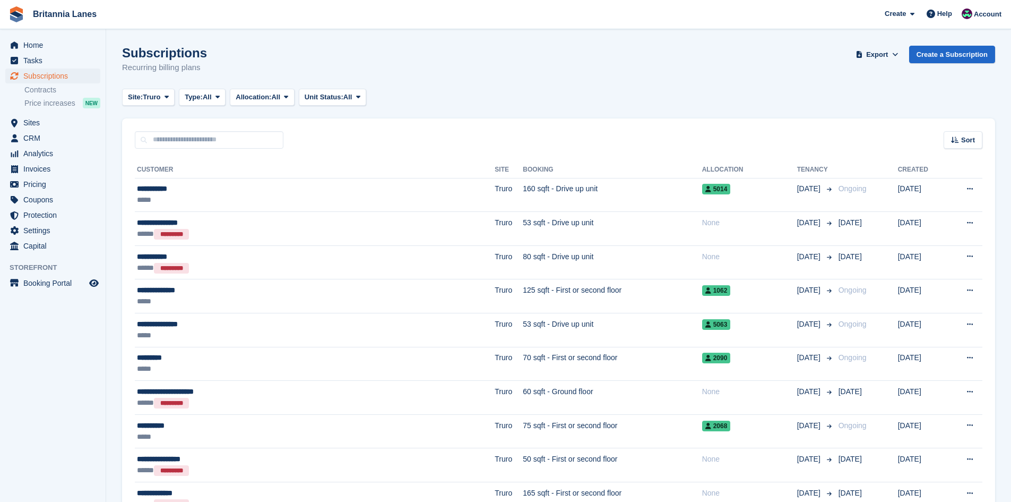
scroll to position [1417, 0]
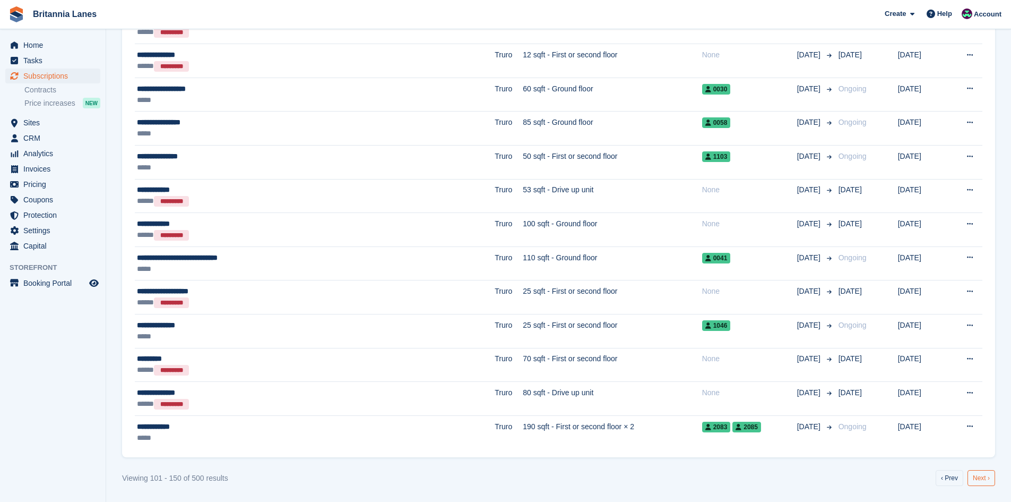
click at [984, 482] on link "Next ›" at bounding box center [982, 478] width 28 height 16
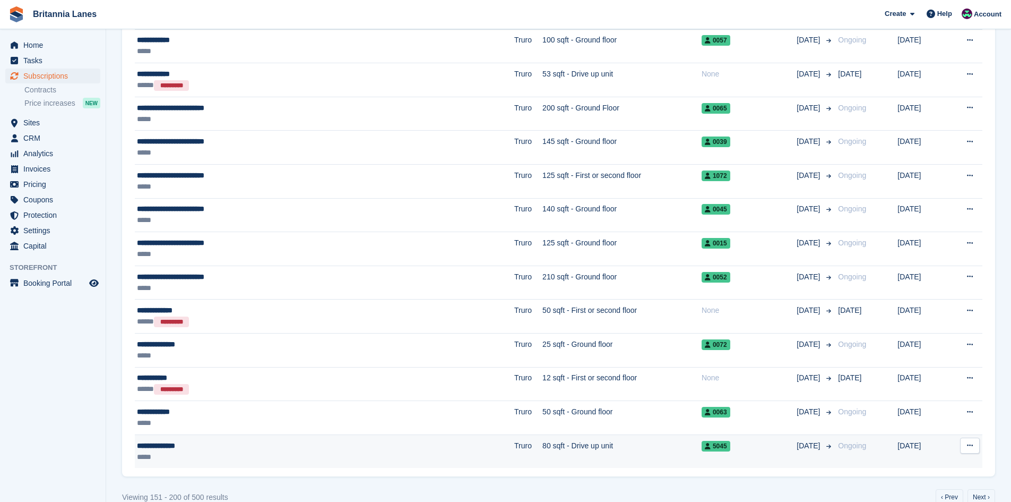
scroll to position [1417, 0]
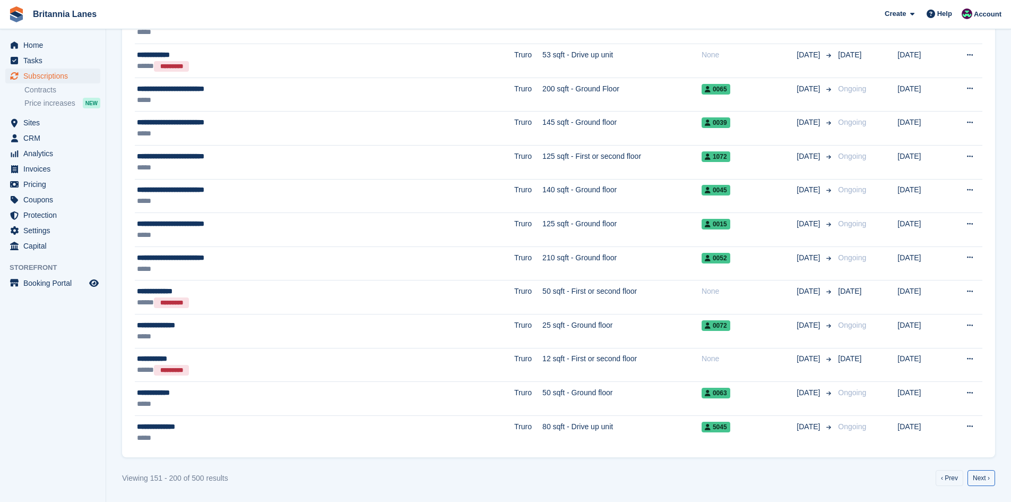
drag, startPoint x: 977, startPoint y: 476, endPoint x: 962, endPoint y: 472, distance: 15.3
click at [977, 476] on link "Next ›" at bounding box center [982, 478] width 28 height 16
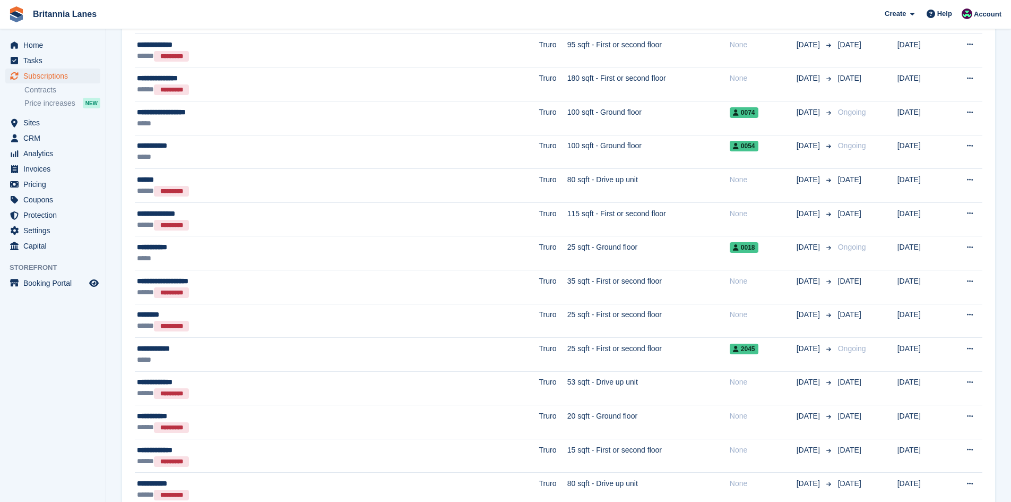
scroll to position [886, 0]
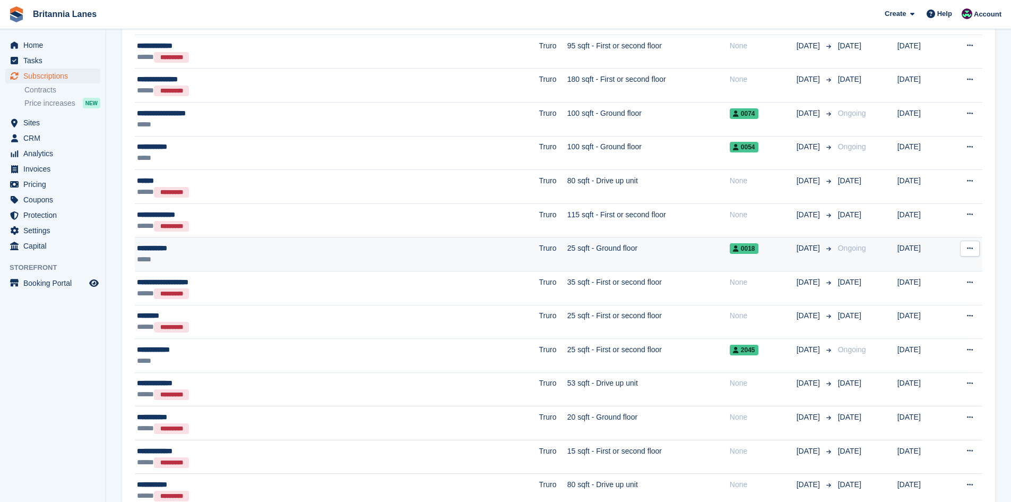
click at [169, 243] on div "**********" at bounding box center [261, 248] width 248 height 11
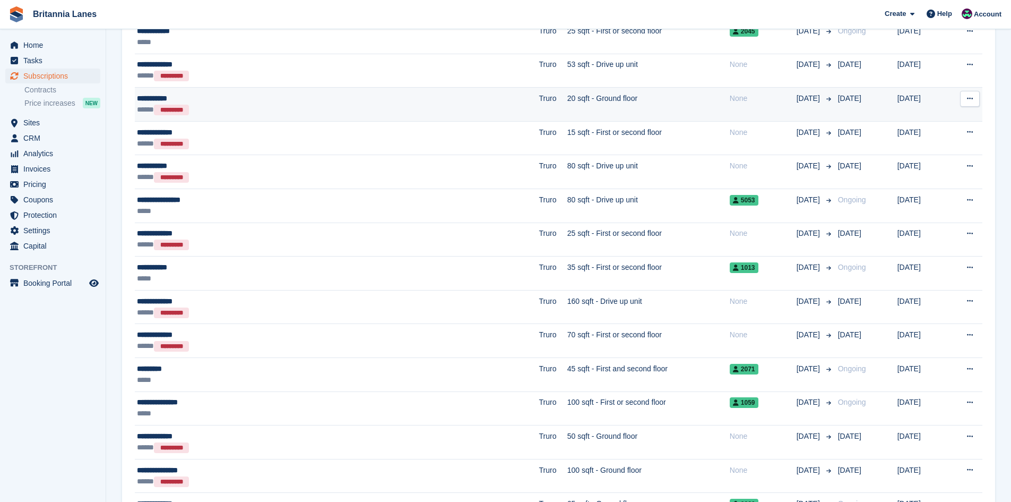
scroll to position [1417, 0]
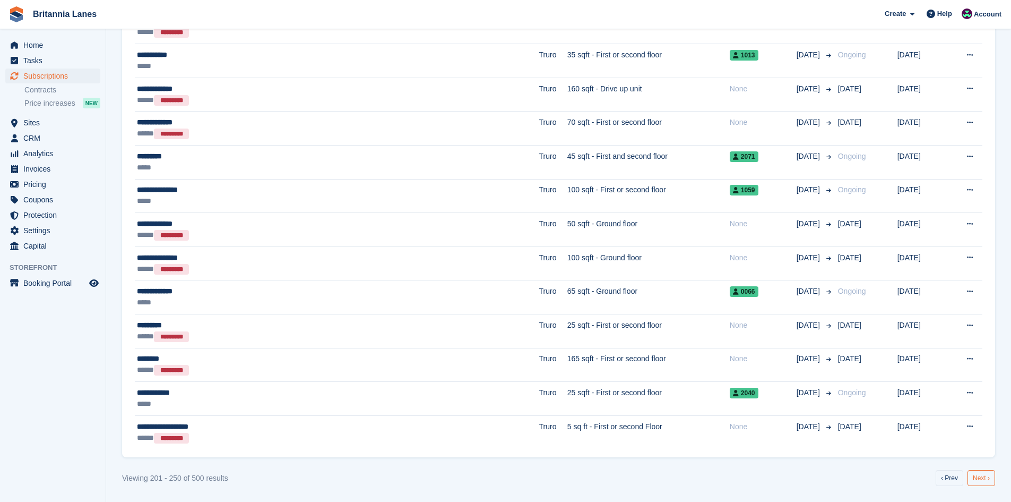
click at [978, 477] on link "Next ›" at bounding box center [982, 478] width 28 height 16
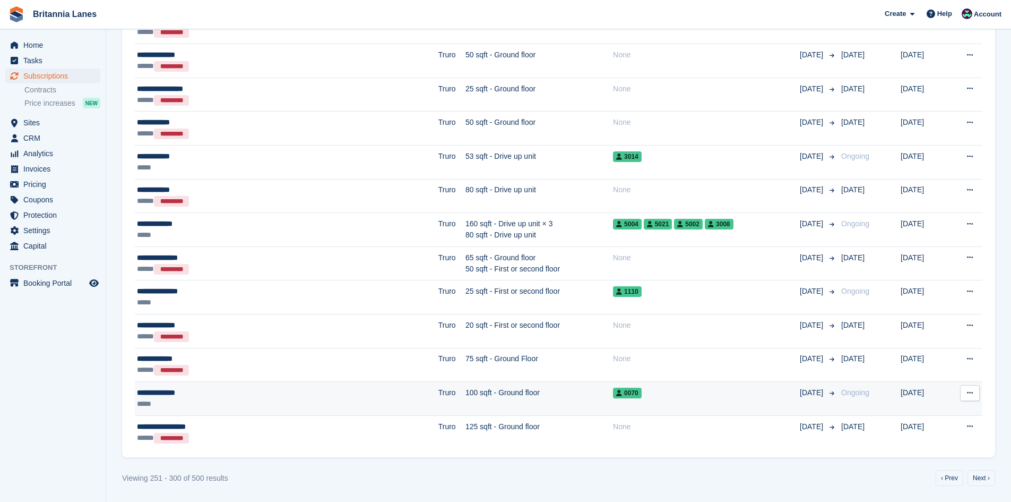
click at [171, 383] on td "**********" at bounding box center [287, 399] width 304 height 34
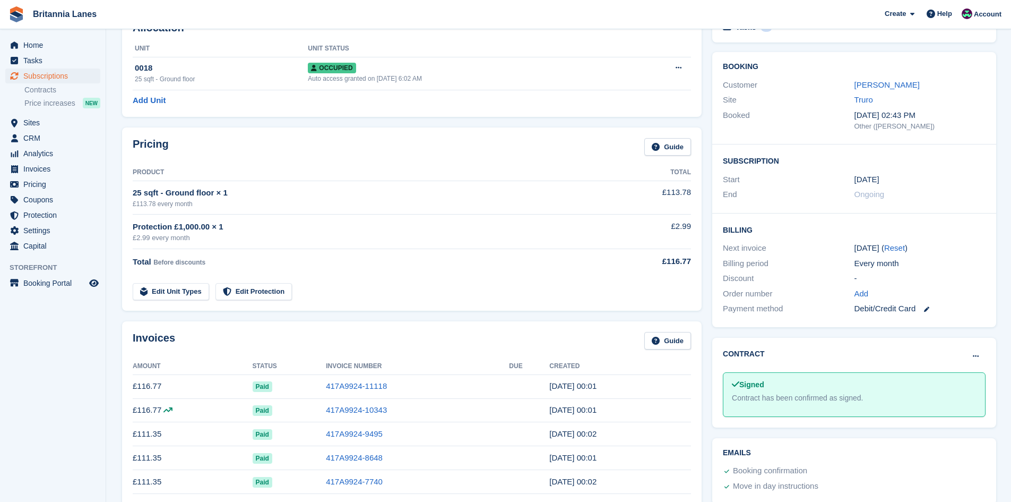
scroll to position [159, 0]
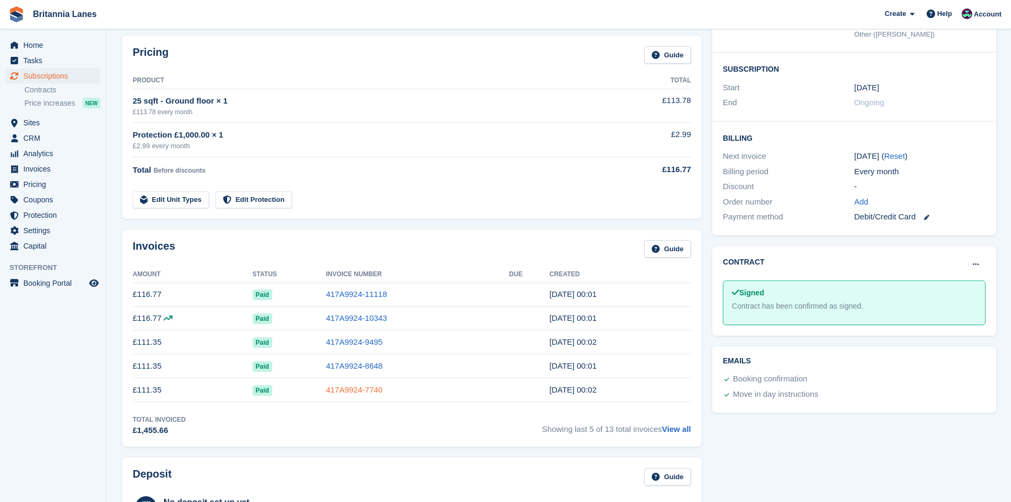
click at [369, 386] on link "417A9924-7740" at bounding box center [354, 389] width 57 height 9
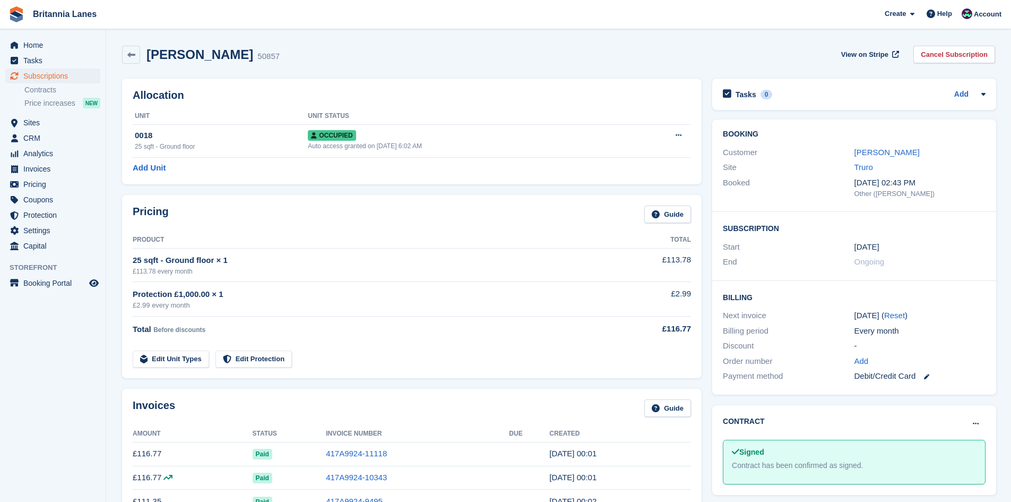
scroll to position [159, 0]
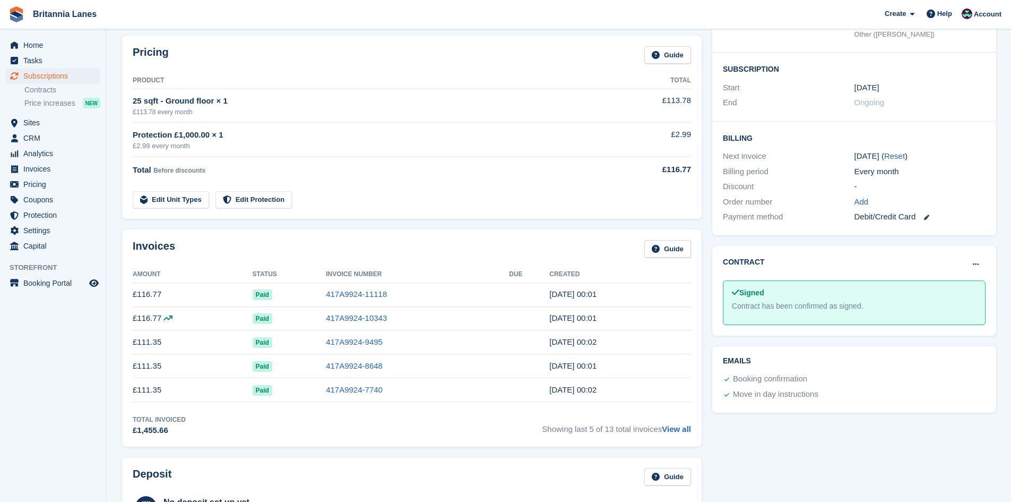
click at [563, 296] on time "1 Sep, 00:01" at bounding box center [572, 293] width 47 height 9
click at [360, 295] on link "417A9924-11118" at bounding box center [356, 293] width 61 height 9
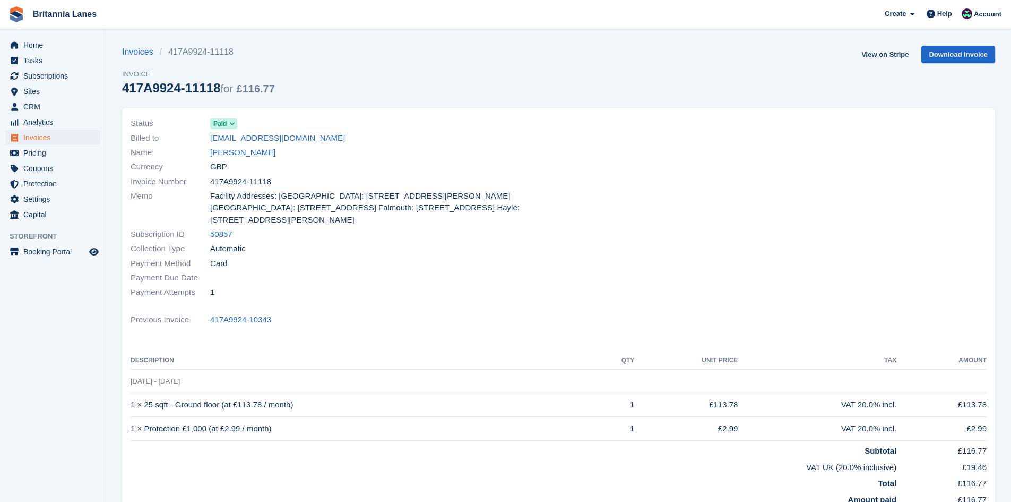
scroll to position [159, 0]
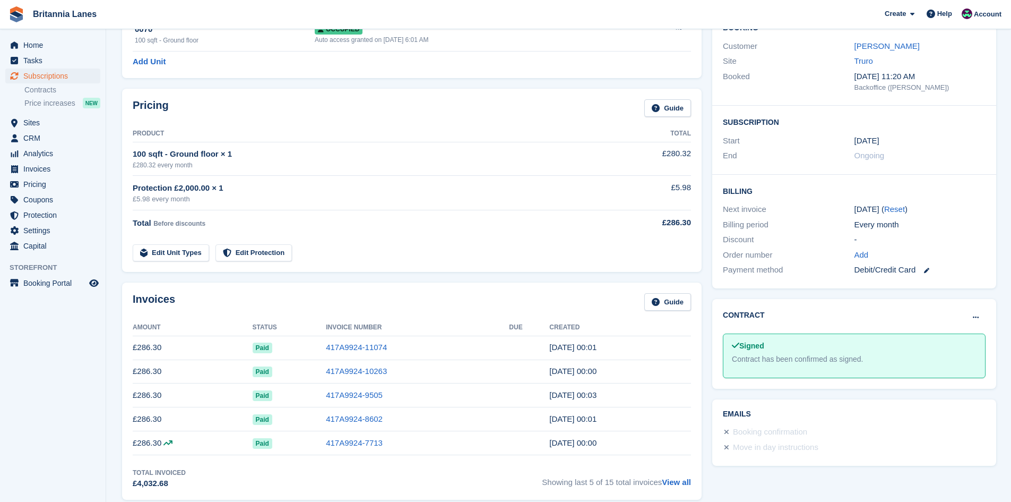
scroll to position [159, 0]
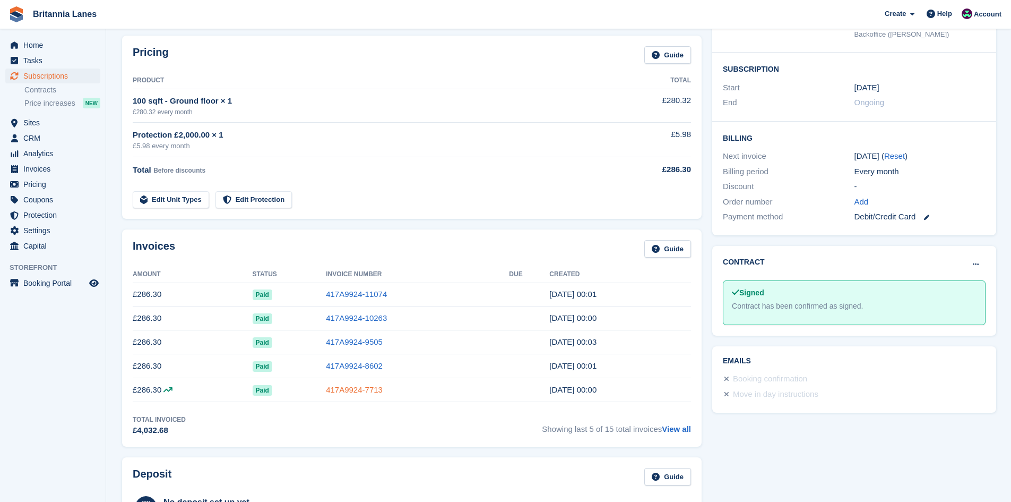
click at [349, 392] on link "417A9924-7713" at bounding box center [354, 389] width 57 height 9
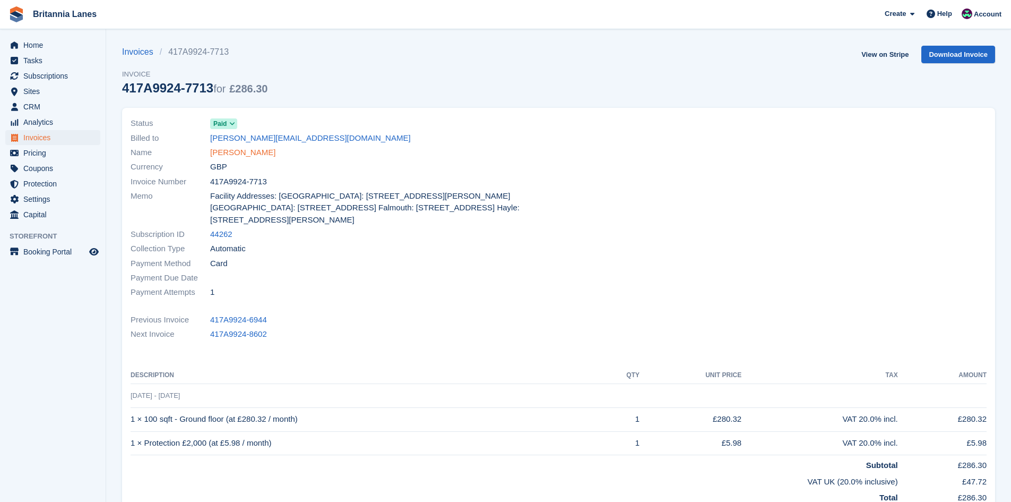
click at [238, 150] on link "Edward Feltham" at bounding box center [242, 152] width 65 height 12
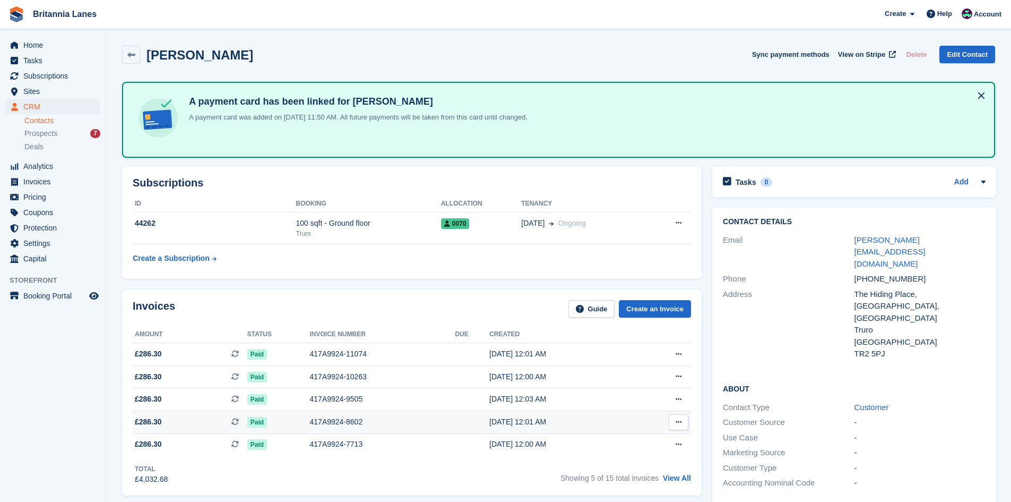
click at [545, 415] on td "31 May, 12:01 AM" at bounding box center [561, 421] width 145 height 23
click at [520, 377] on div "[DATE] 12:00 AM" at bounding box center [561, 376] width 145 height 11
click at [516, 407] on td "01 Jul, 12:03 AM" at bounding box center [561, 399] width 145 height 23
click at [512, 414] on td "[DATE] 12:01 AM" at bounding box center [561, 421] width 145 height 23
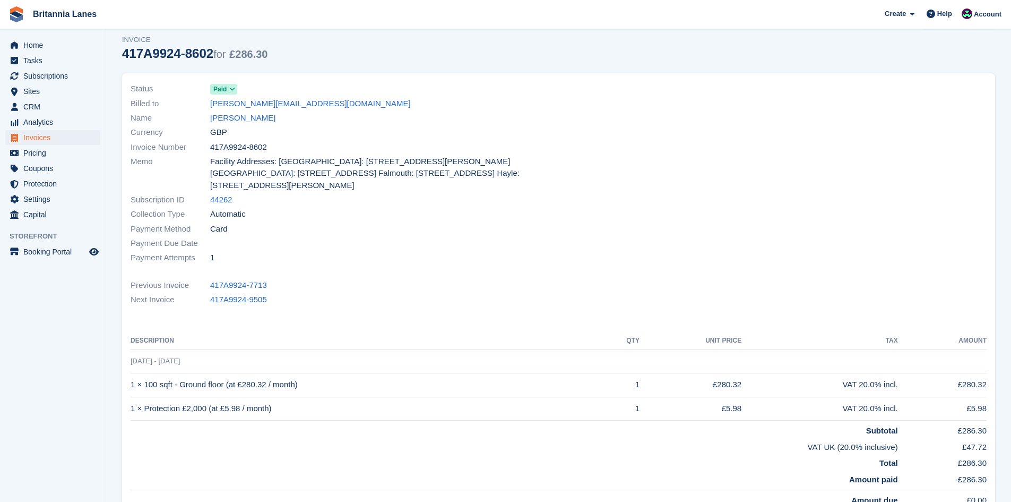
scroll to position [53, 0]
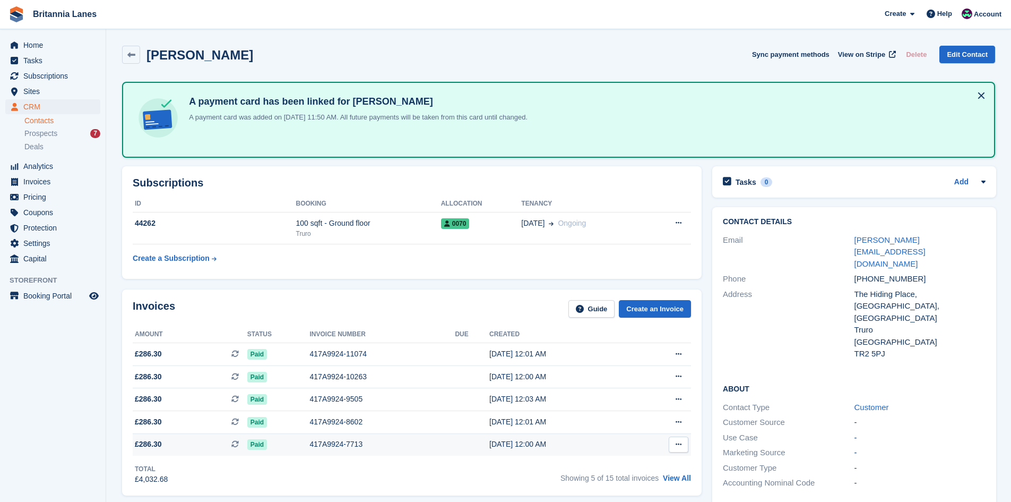
click at [495, 442] on div "01 May, 12:00 AM" at bounding box center [561, 443] width 145 height 11
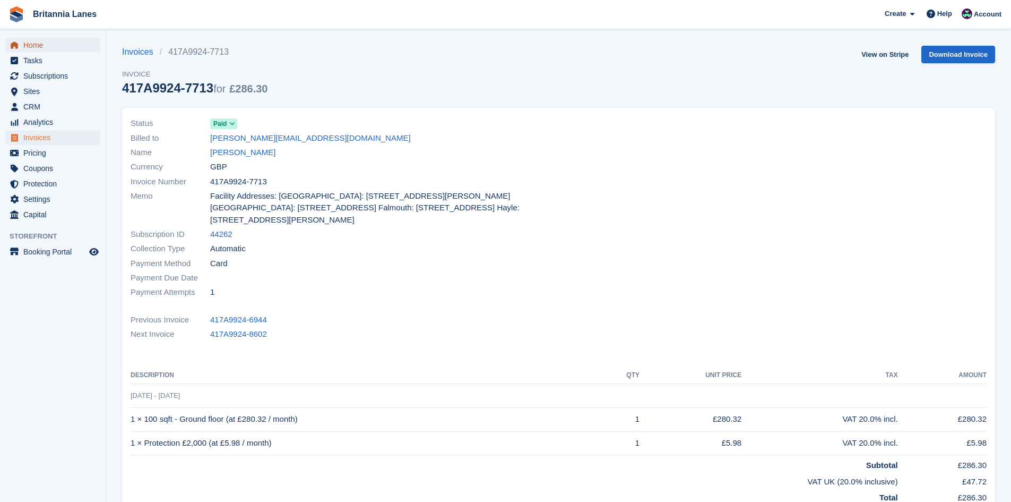
click at [63, 47] on span "Home" at bounding box center [55, 45] width 64 height 15
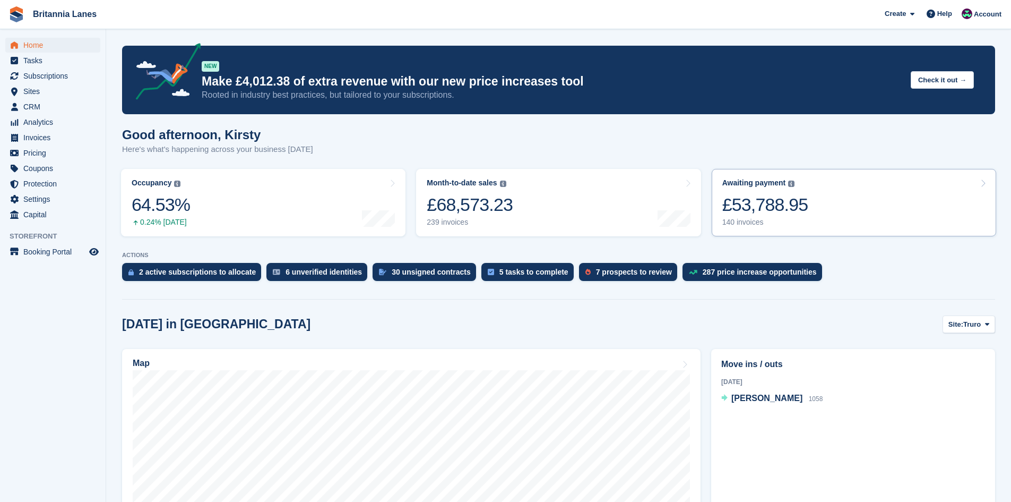
click at [835, 205] on link "Awaiting payment The total outstanding balance on all open invoices. £53,788.95…" at bounding box center [854, 202] width 284 height 67
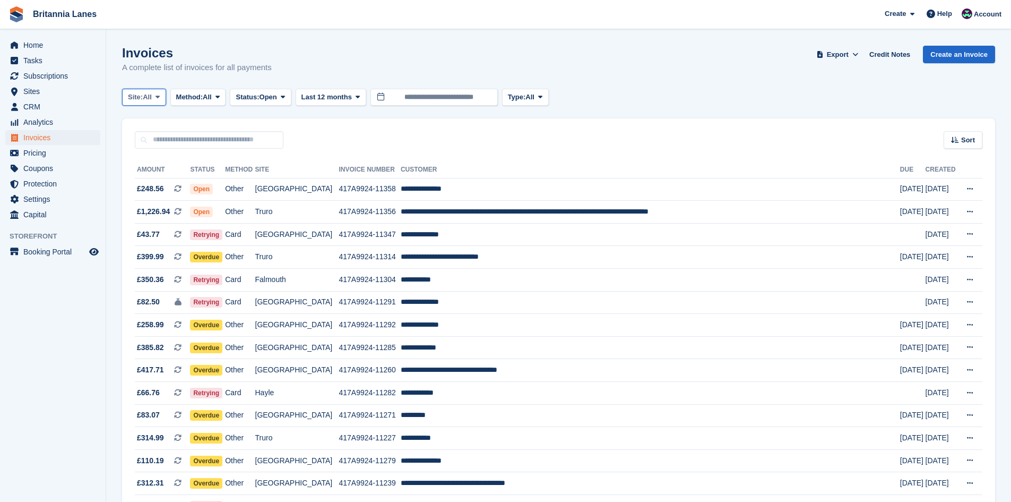
click at [141, 100] on span "Site:" at bounding box center [135, 97] width 15 height 11
click at [154, 156] on link "Falmouth" at bounding box center [175, 160] width 96 height 19
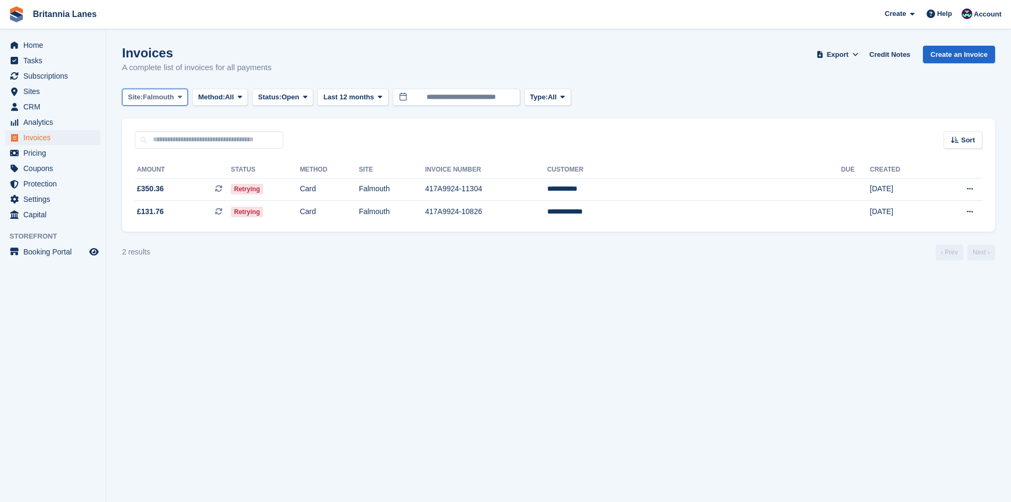
click at [173, 97] on span "Falmouth" at bounding box center [158, 97] width 31 height 11
click at [138, 201] on link "Hayle" at bounding box center [175, 198] width 96 height 19
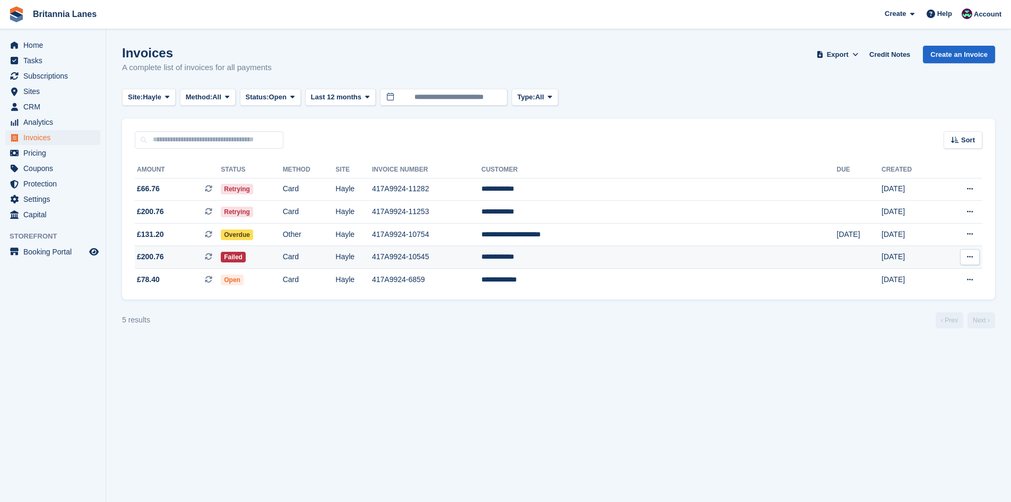
click at [614, 261] on td "**********" at bounding box center [658, 257] width 355 height 23
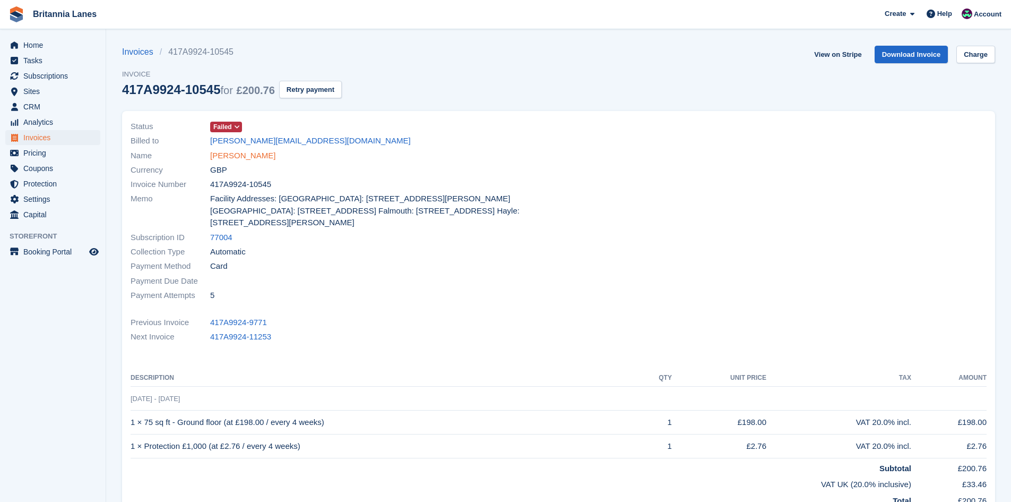
click at [237, 154] on link "[PERSON_NAME]" at bounding box center [242, 156] width 65 height 12
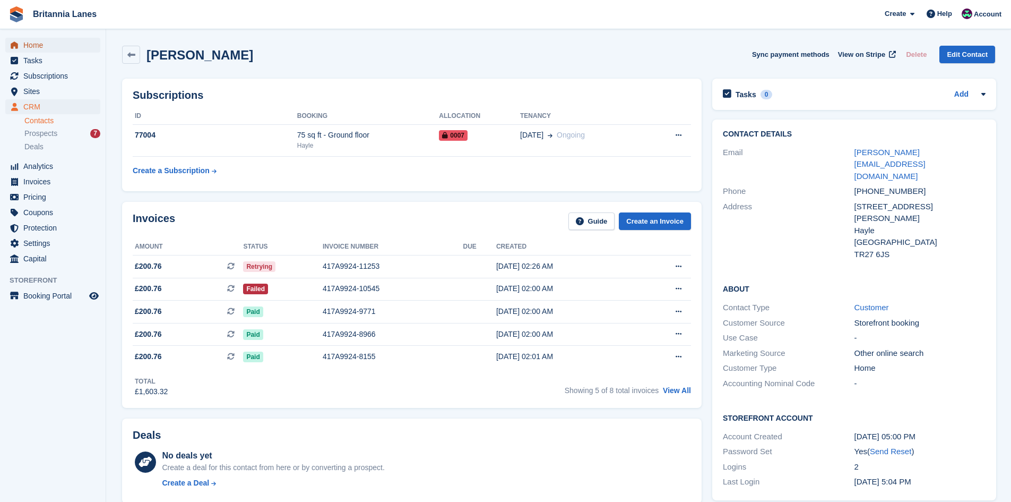
drag, startPoint x: 36, startPoint y: 42, endPoint x: 55, endPoint y: 45, distance: 18.7
click at [36, 43] on span "Home" at bounding box center [55, 45] width 64 height 15
